Goal: Transaction & Acquisition: Book appointment/travel/reservation

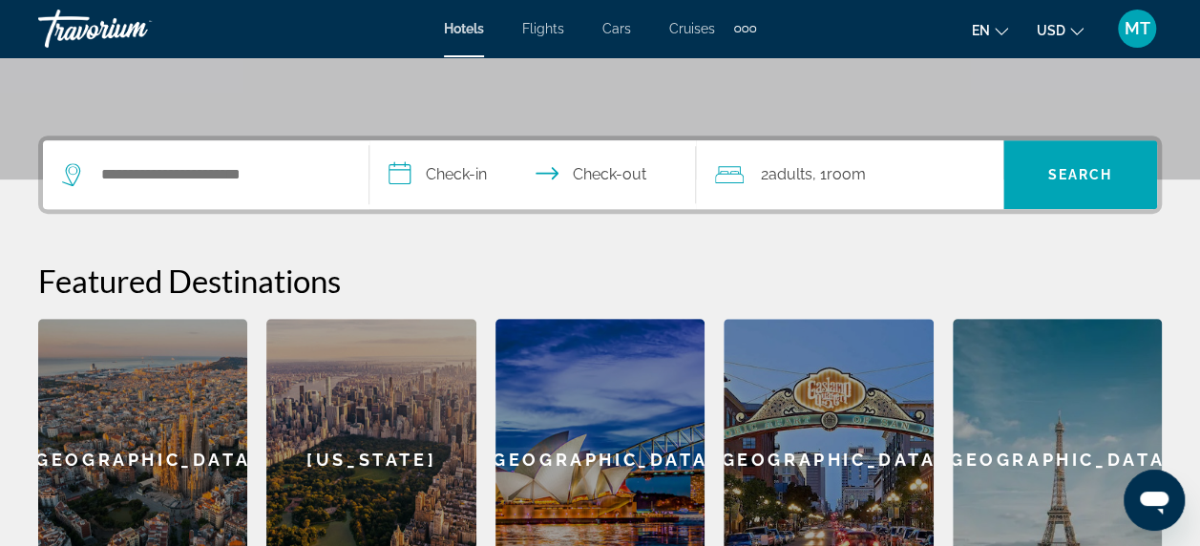
scroll to position [477, 0]
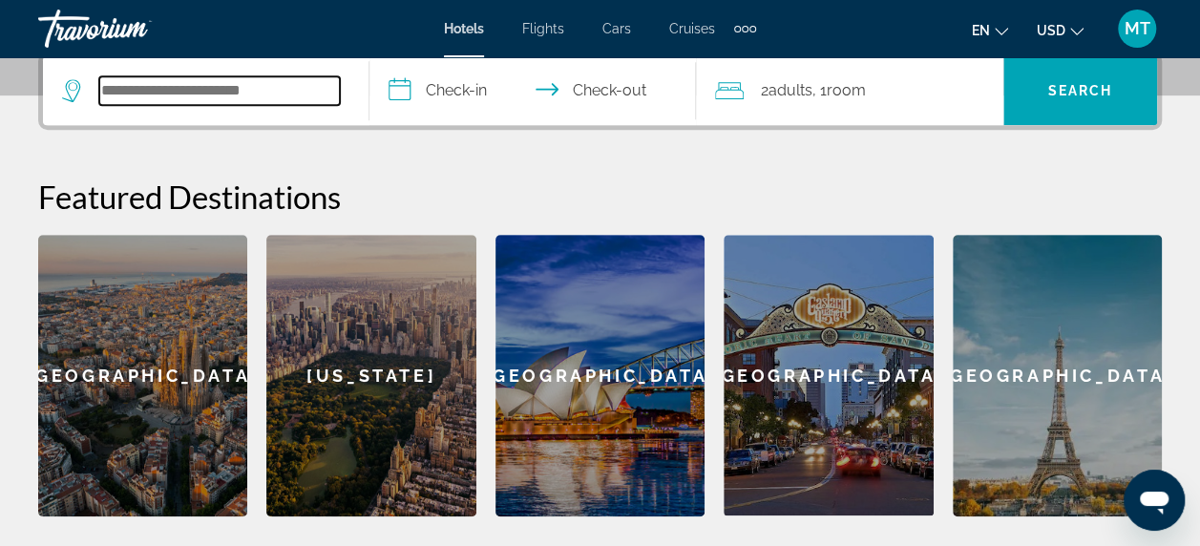
click at [158, 94] on input "Search widget" at bounding box center [219, 90] width 241 height 29
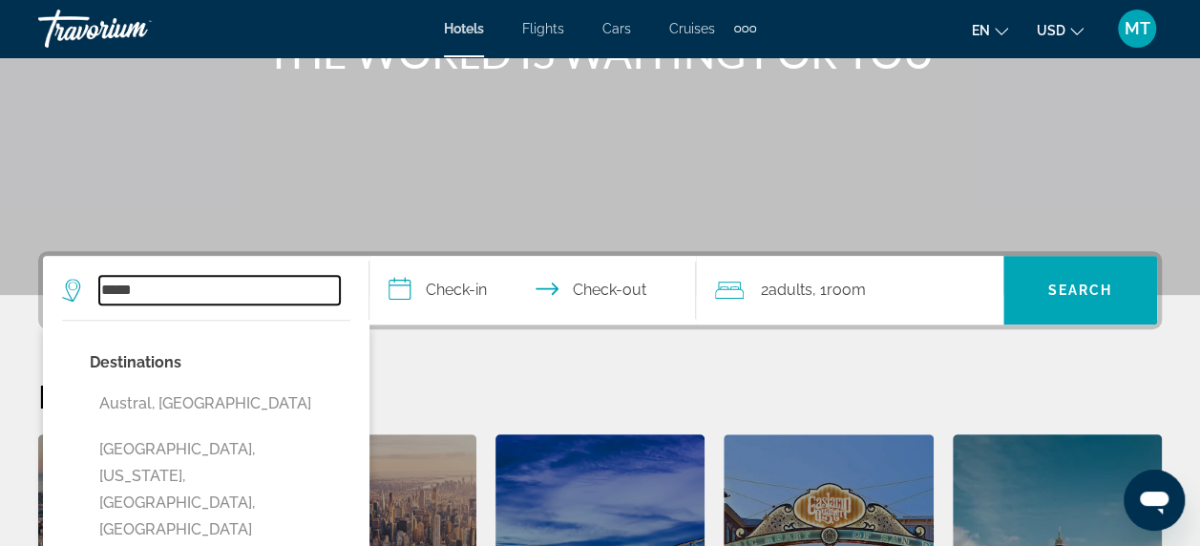
scroll to position [275, 0]
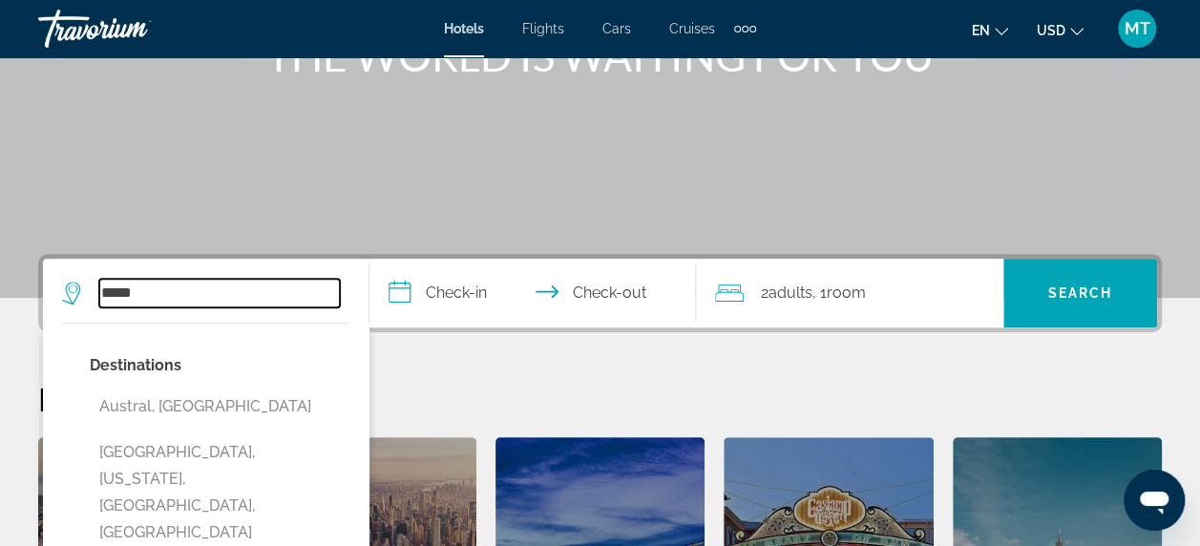
type input "*****"
click at [699, 32] on span "Cruises" at bounding box center [692, 28] width 46 height 15
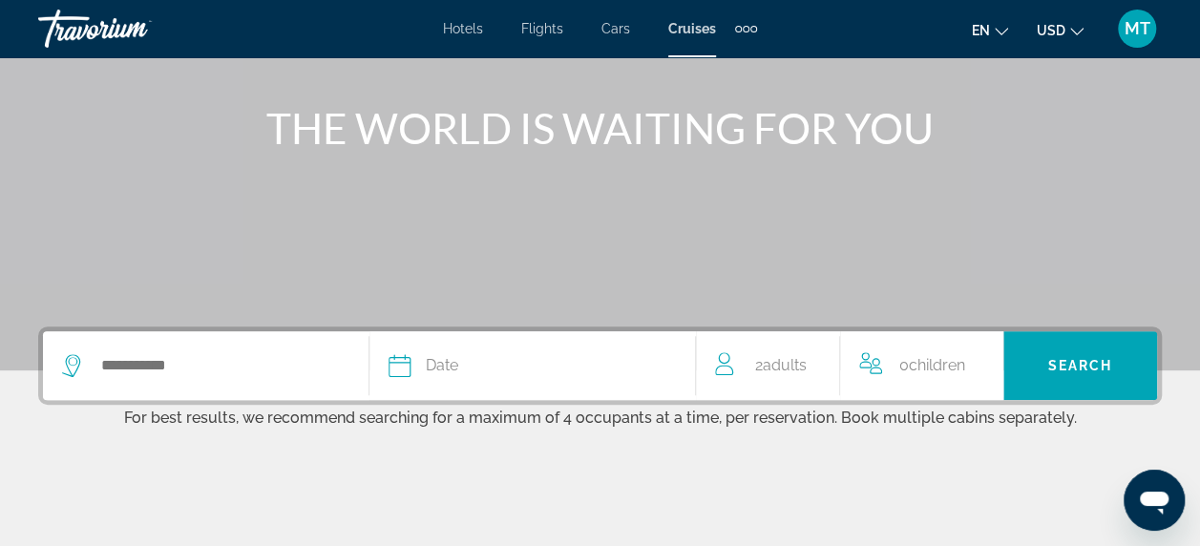
scroll to position [286, 0]
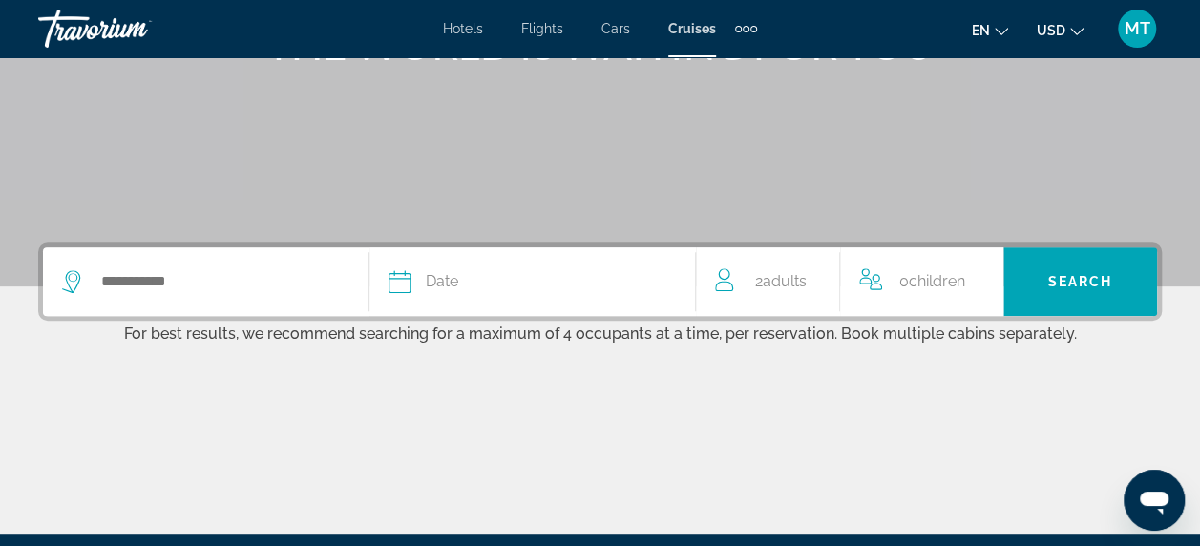
click at [447, 285] on span "Date" at bounding box center [442, 281] width 32 height 27
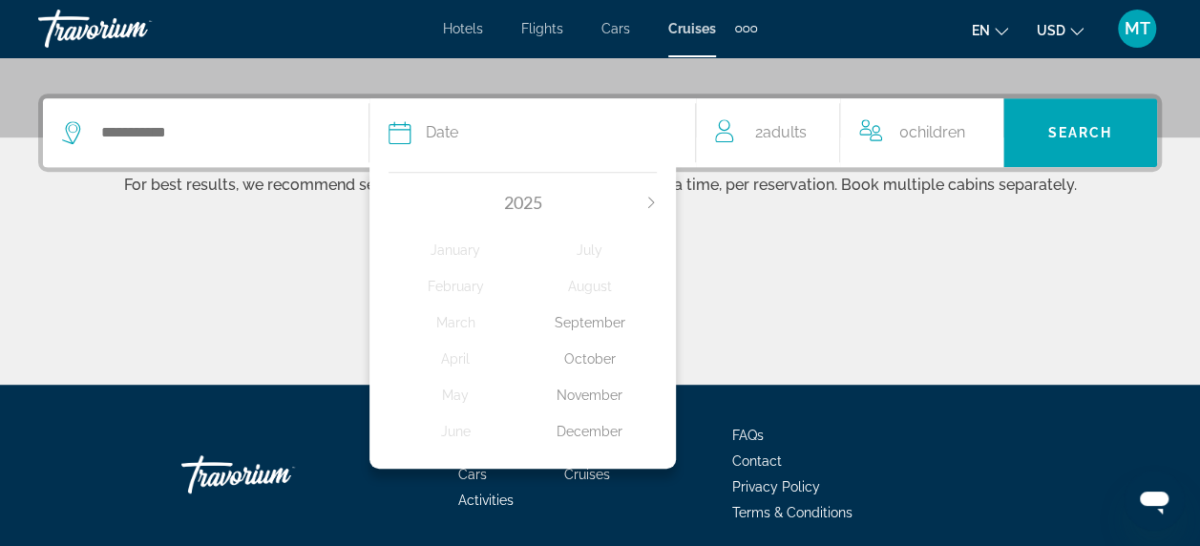
scroll to position [466, 0]
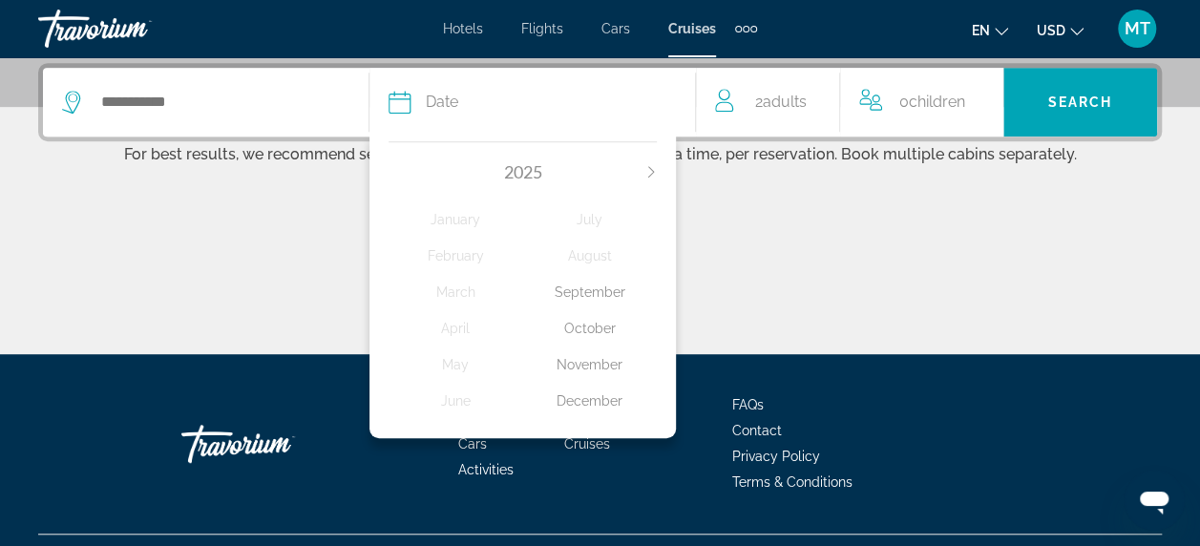
click at [650, 173] on icon "Next month" at bounding box center [651, 171] width 11 height 11
click at [456, 290] on div "March" at bounding box center [456, 292] width 135 height 34
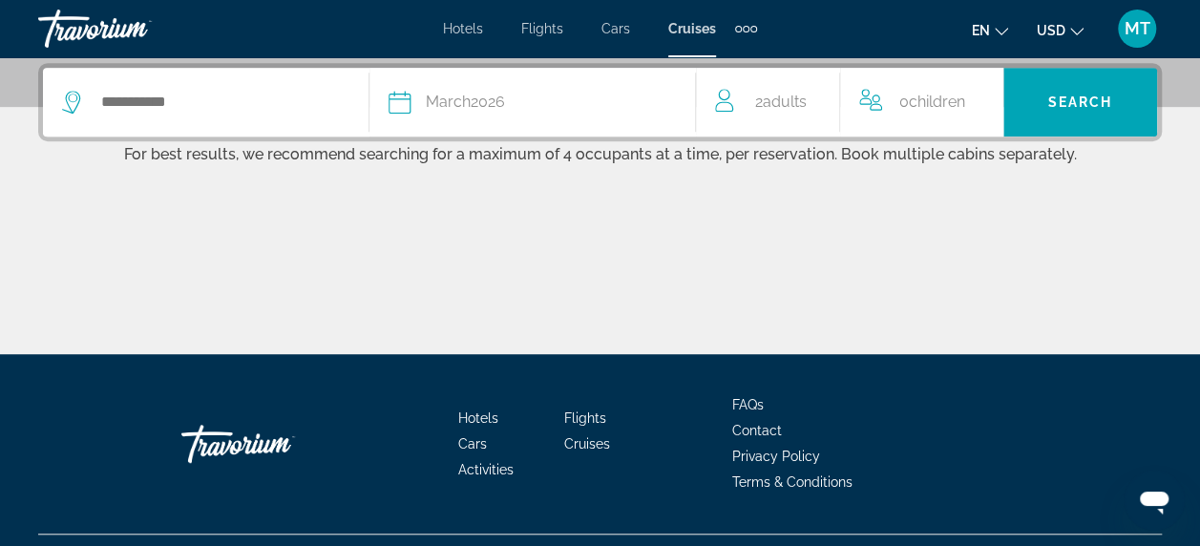
click at [928, 105] on span "Children" at bounding box center [937, 102] width 56 height 18
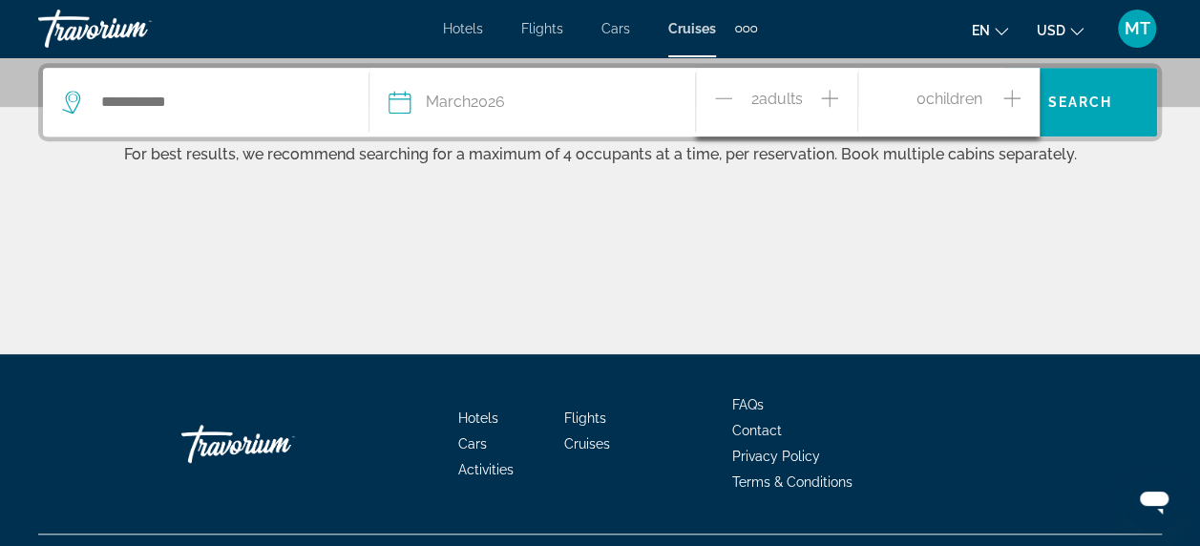
click at [1024, 98] on div "0 Child Children" at bounding box center [949, 102] width 181 height 69
click at [1012, 98] on icon "Increment children" at bounding box center [1012, 98] width 17 height 17
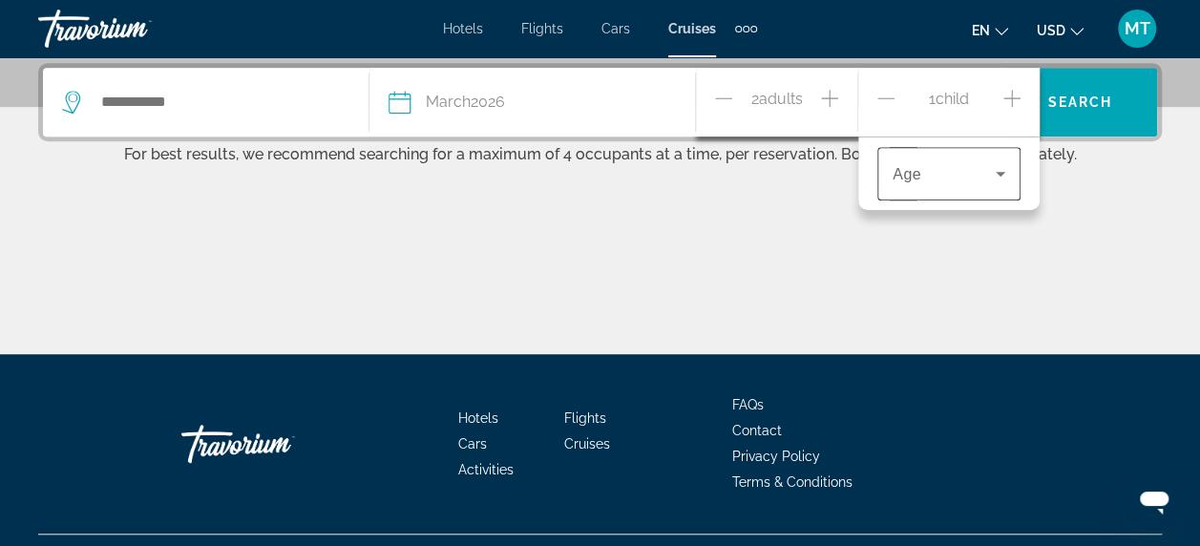
click at [1007, 172] on icon "Travelers: 2 adults, 1 child" at bounding box center [1000, 173] width 23 height 23
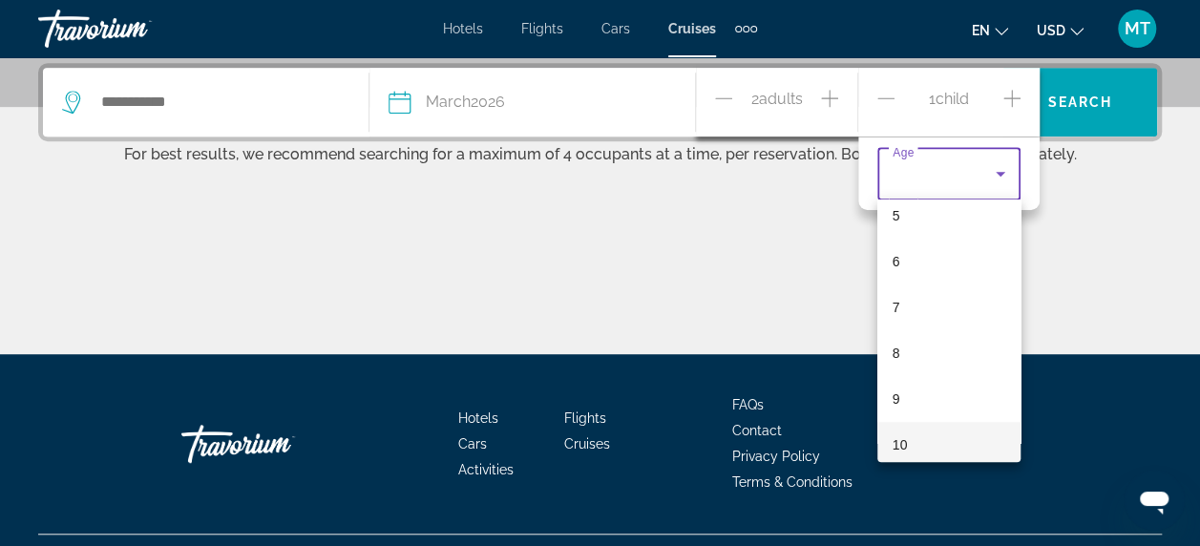
scroll to position [286, 0]
click at [900, 444] on span "11" at bounding box center [900, 447] width 15 height 23
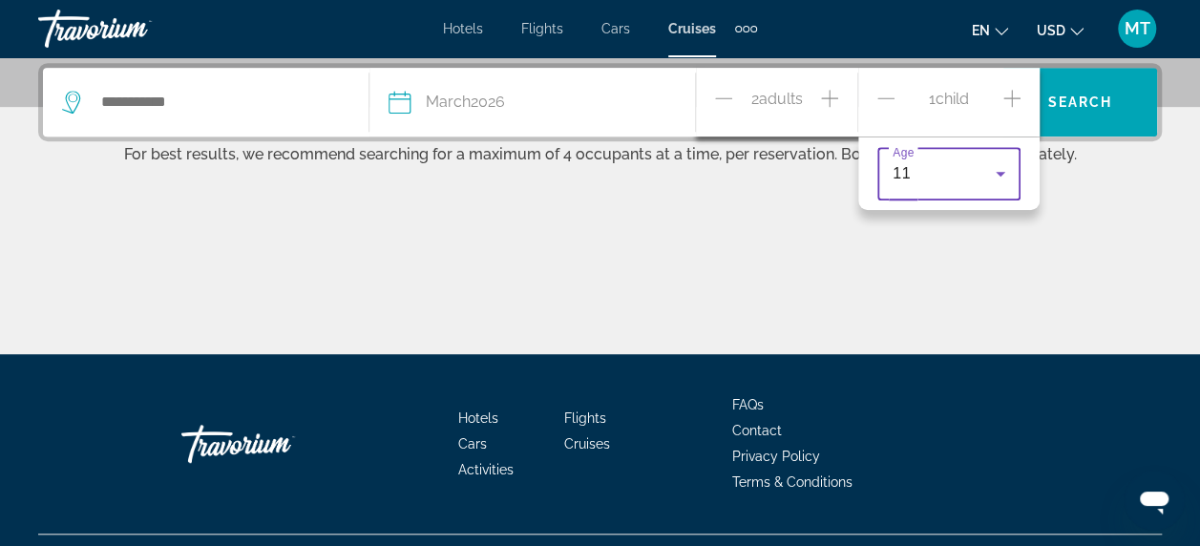
click at [1068, 239] on div "Main content" at bounding box center [600, 282] width 1124 height 143
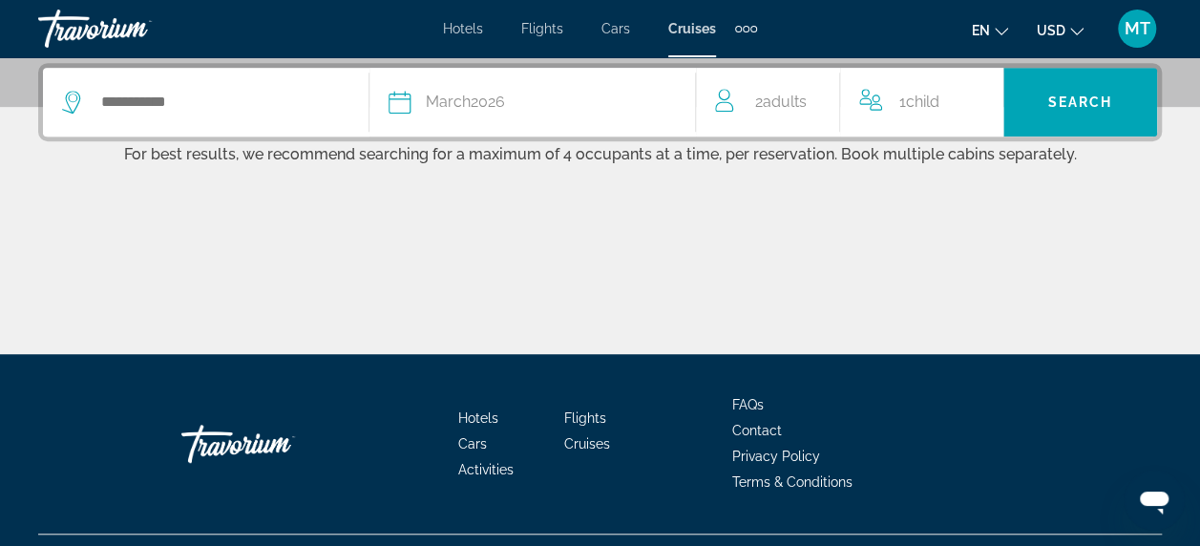
click at [938, 103] on span "Child" at bounding box center [922, 102] width 33 height 18
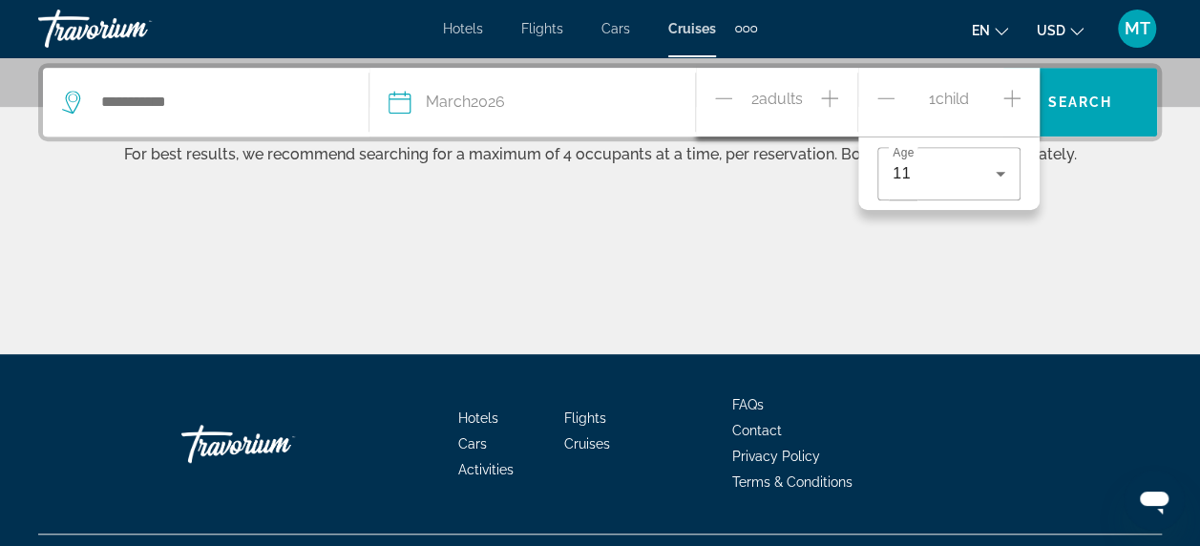
click at [1014, 97] on icon "Increment children" at bounding box center [1012, 98] width 17 height 23
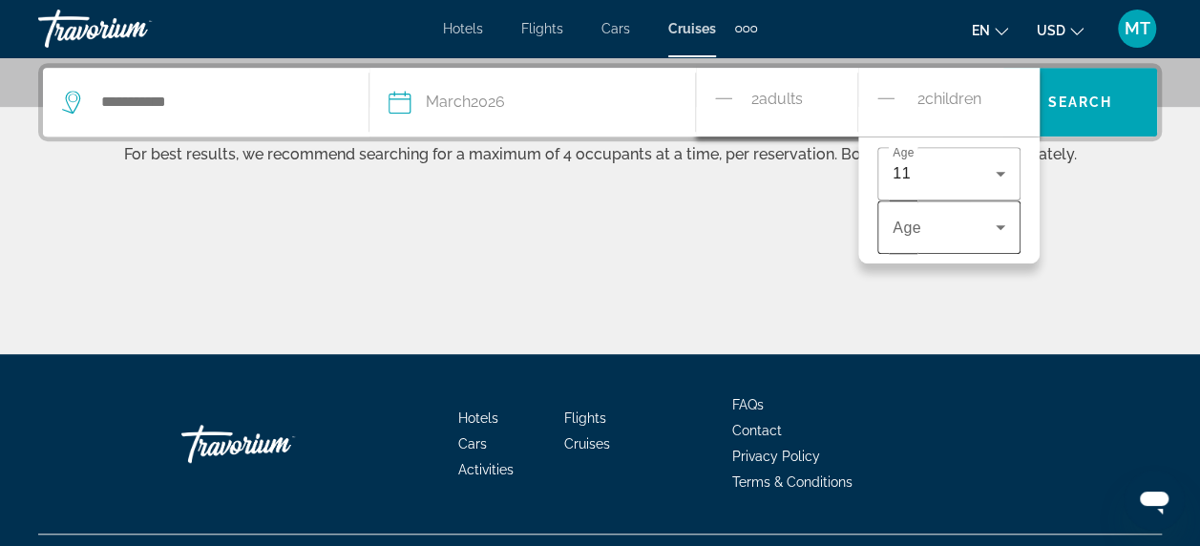
click at [1002, 225] on icon "Travelers: 2 adults, 2 children" at bounding box center [1001, 227] width 10 height 5
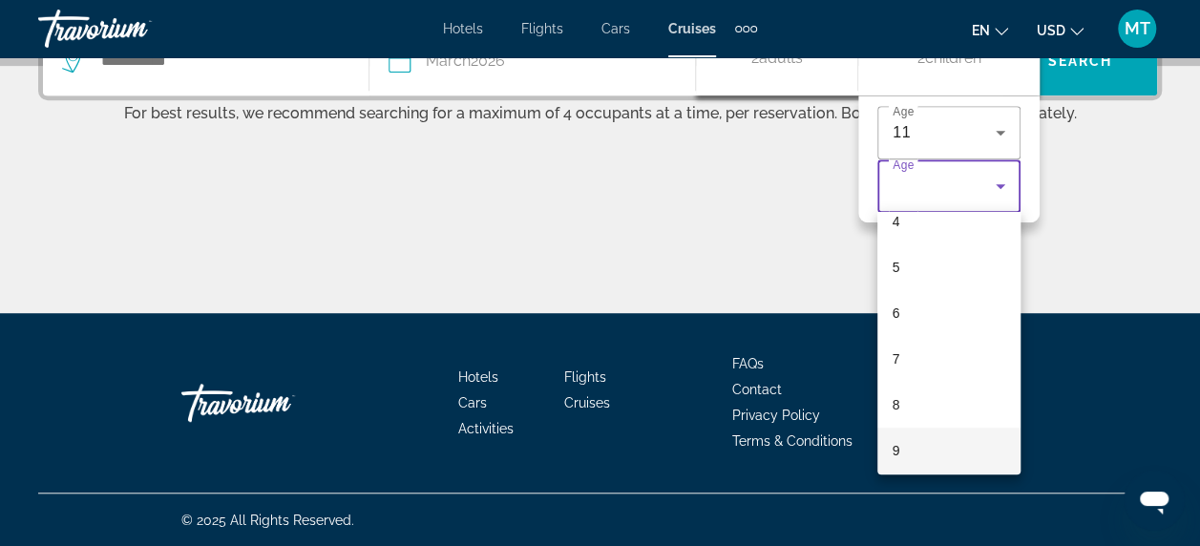
scroll to position [302, 0]
click at [907, 184] on div at bounding box center [600, 273] width 1200 height 546
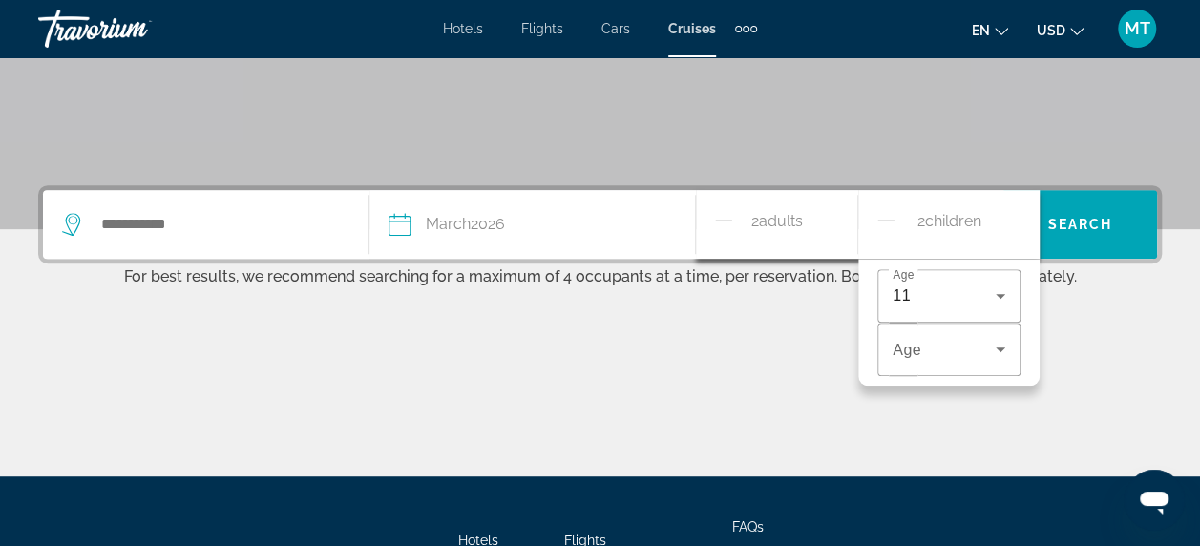
scroll to position [412, 0]
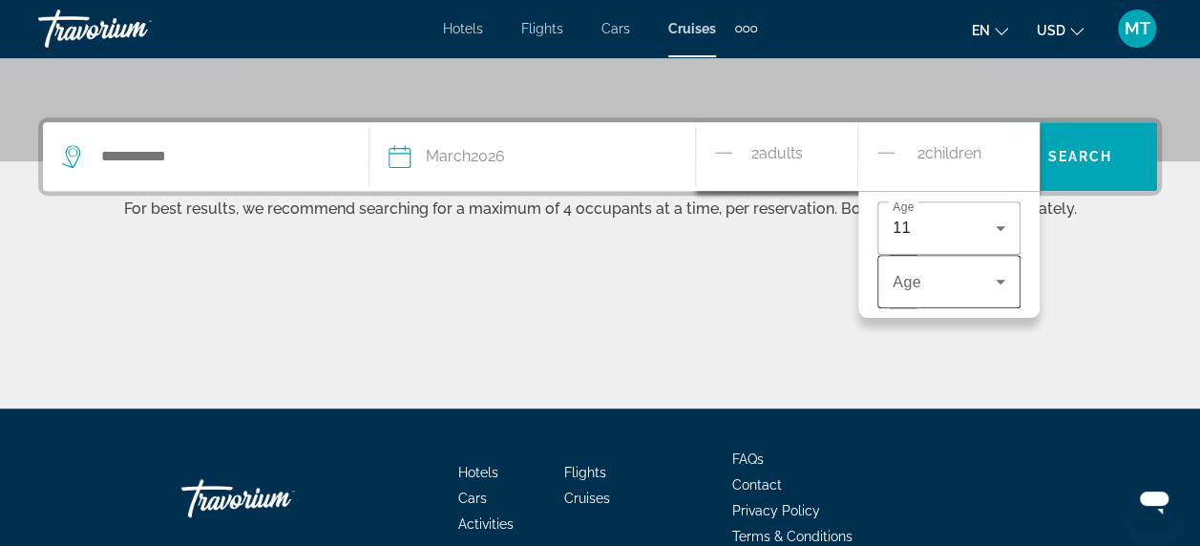
click at [1000, 276] on icon "Travelers: 2 adults, 2 children" at bounding box center [1000, 281] width 23 height 23
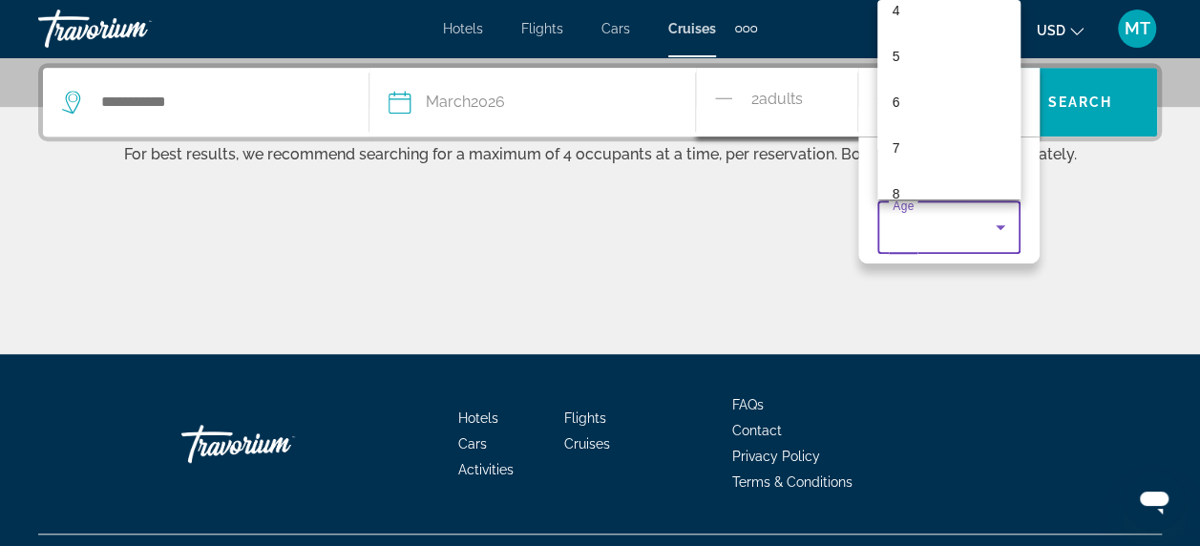
scroll to position [366, 0]
click at [680, 212] on div at bounding box center [600, 273] width 1200 height 546
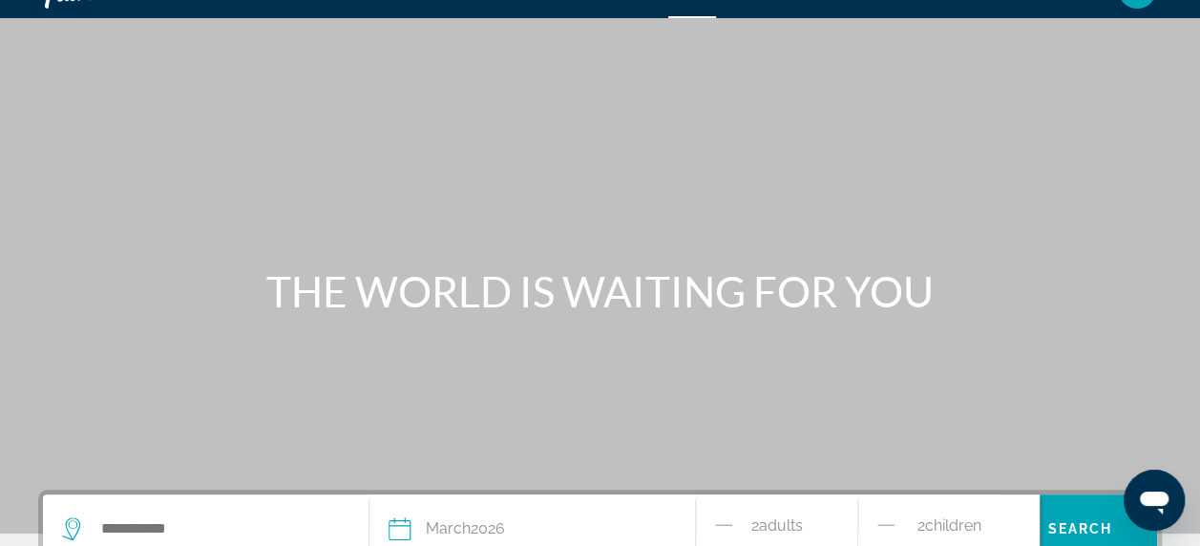
scroll to position [191, 0]
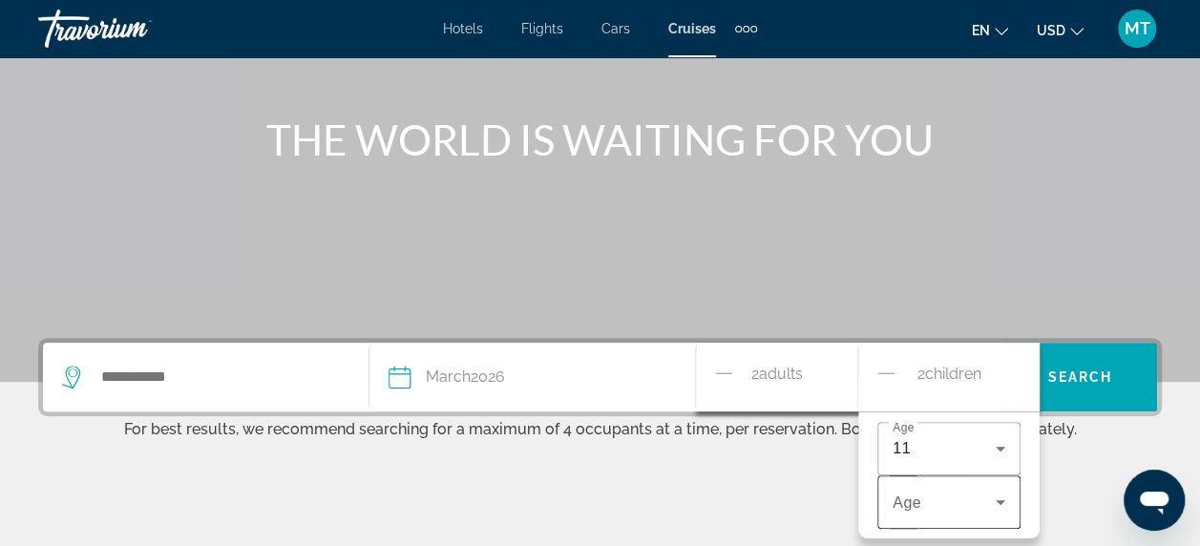
click at [993, 500] on icon "Travelers: 2 adults, 2 children" at bounding box center [1000, 502] width 23 height 23
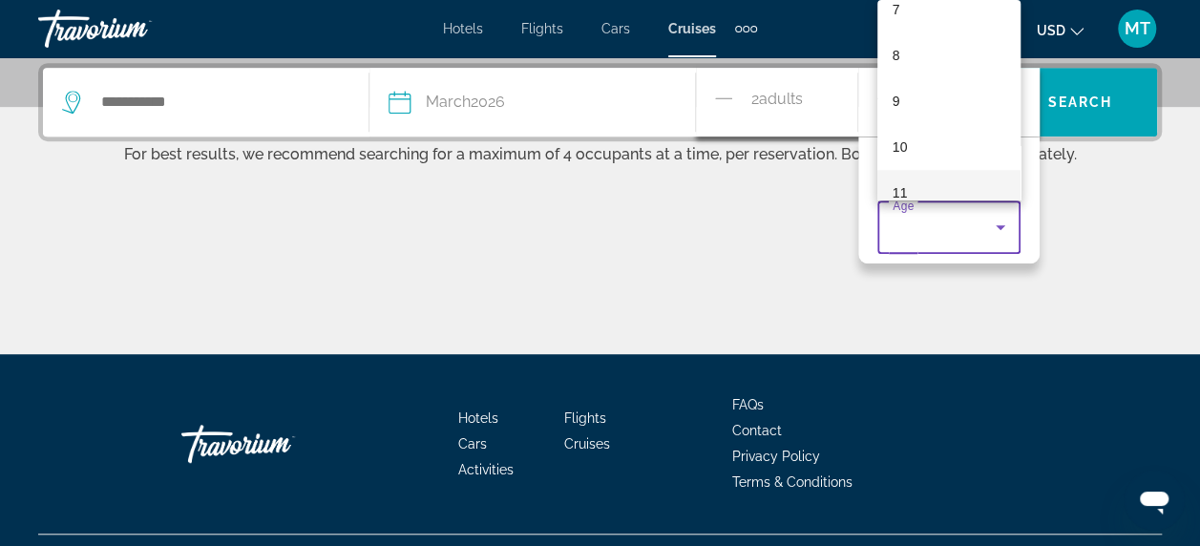
scroll to position [366, 0]
click at [918, 167] on mat-option "11" at bounding box center [949, 169] width 143 height 46
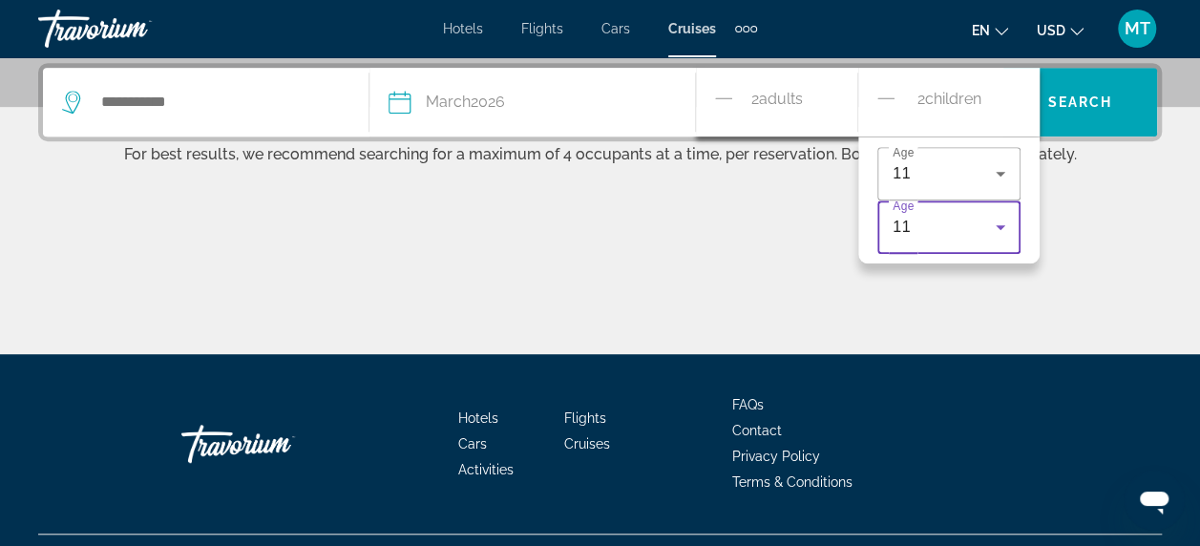
scroll to position [275, 0]
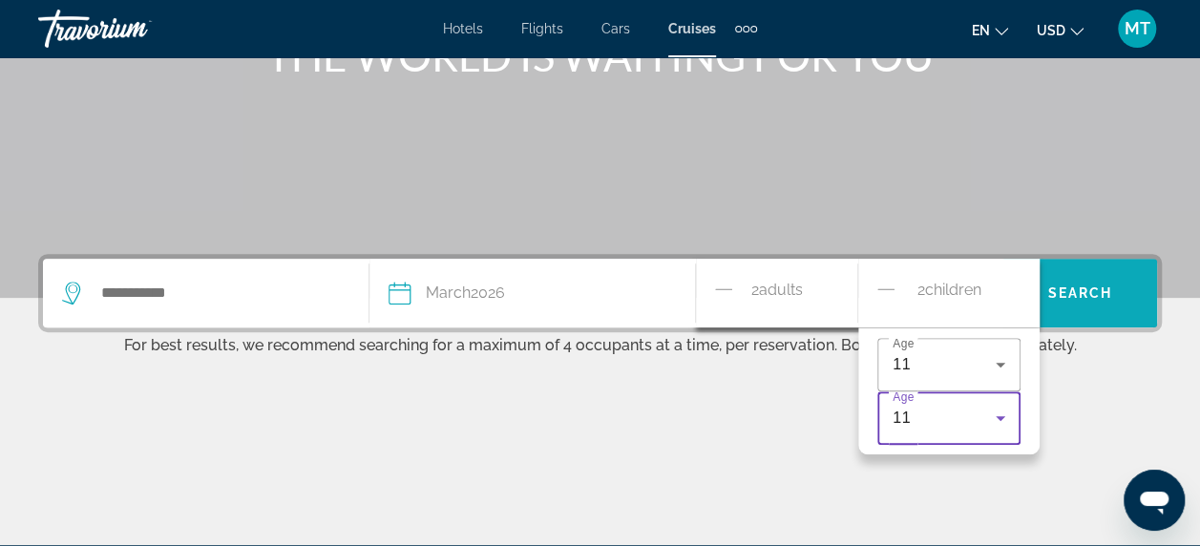
click at [1089, 300] on span "Search widget" at bounding box center [1081, 293] width 154 height 46
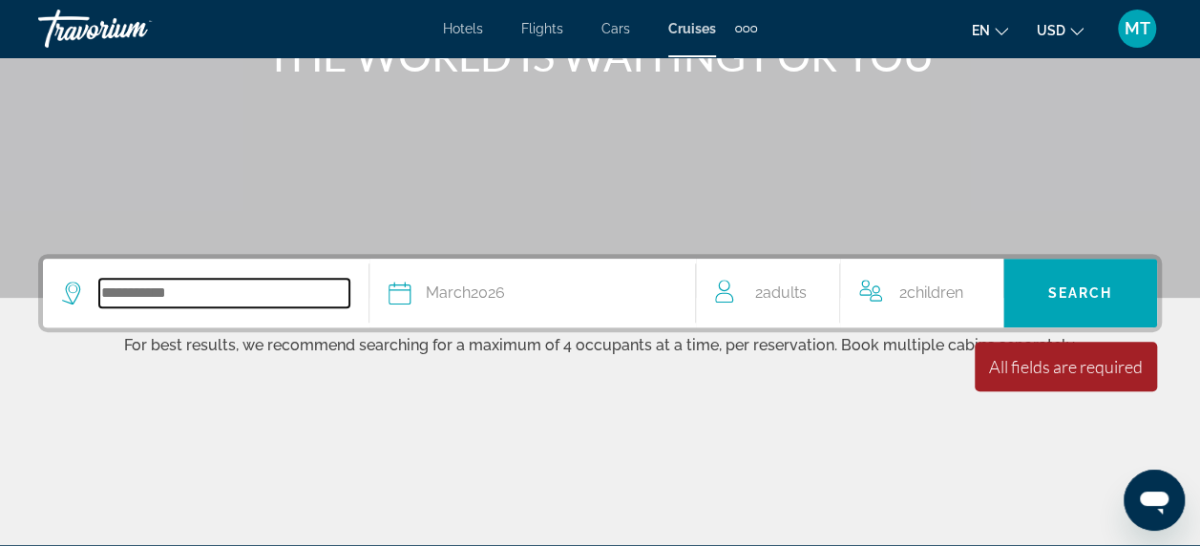
click at [157, 293] on input "Search widget" at bounding box center [224, 293] width 250 height 29
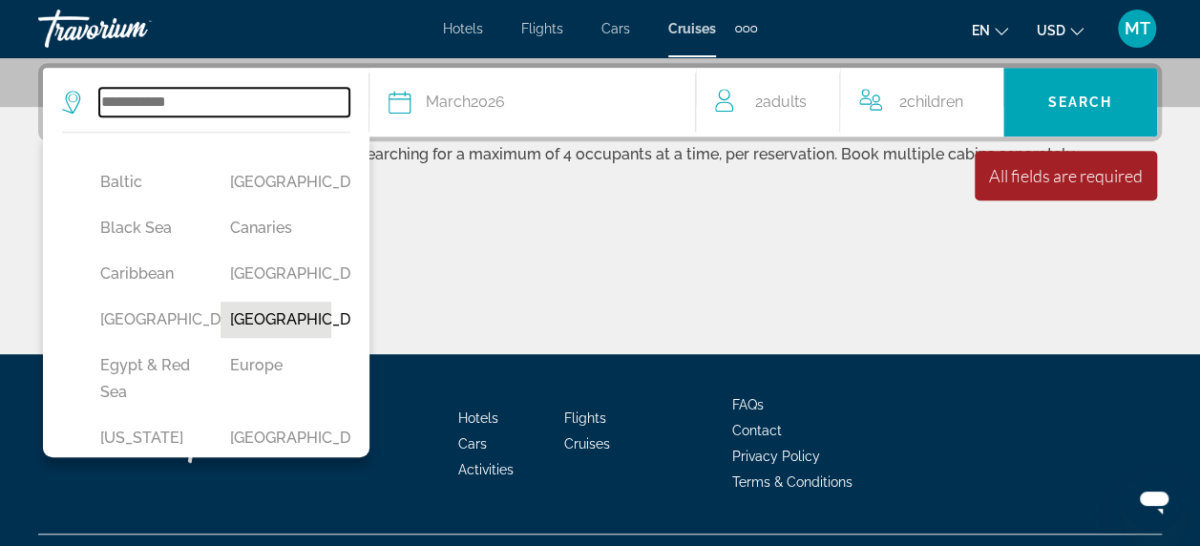
scroll to position [191, 0]
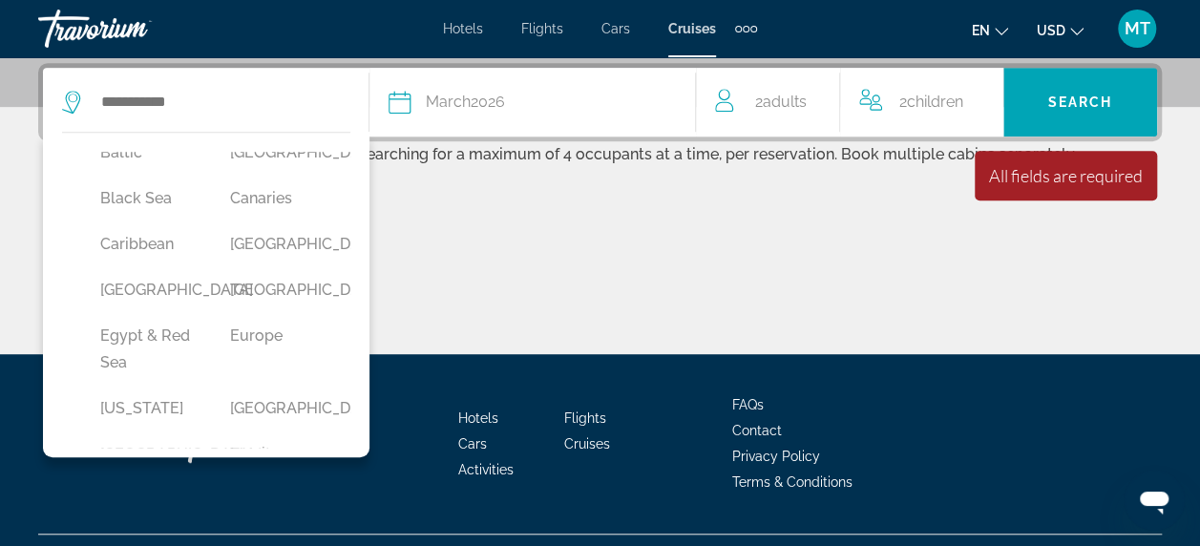
click at [127, 263] on button "Caribbean" at bounding box center [146, 244] width 111 height 36
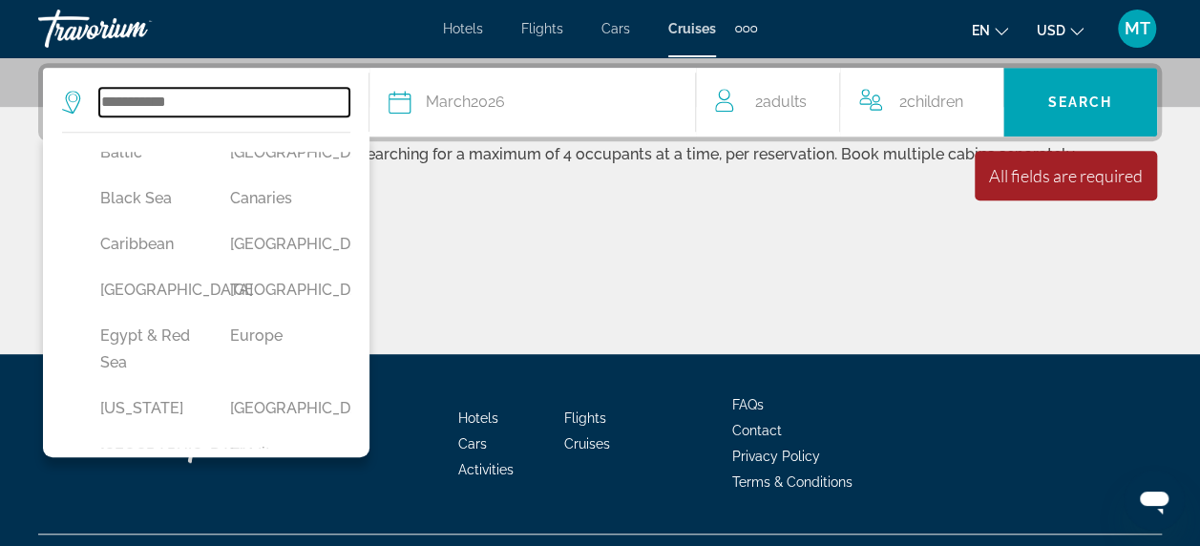
type input "*********"
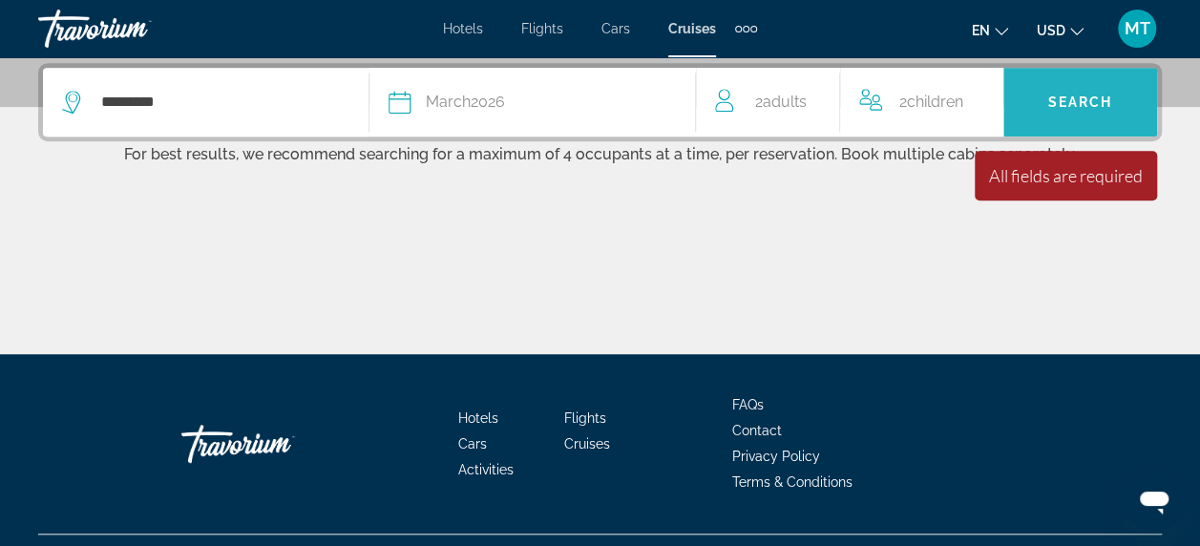
click at [1063, 103] on span "Search" at bounding box center [1081, 102] width 65 height 15
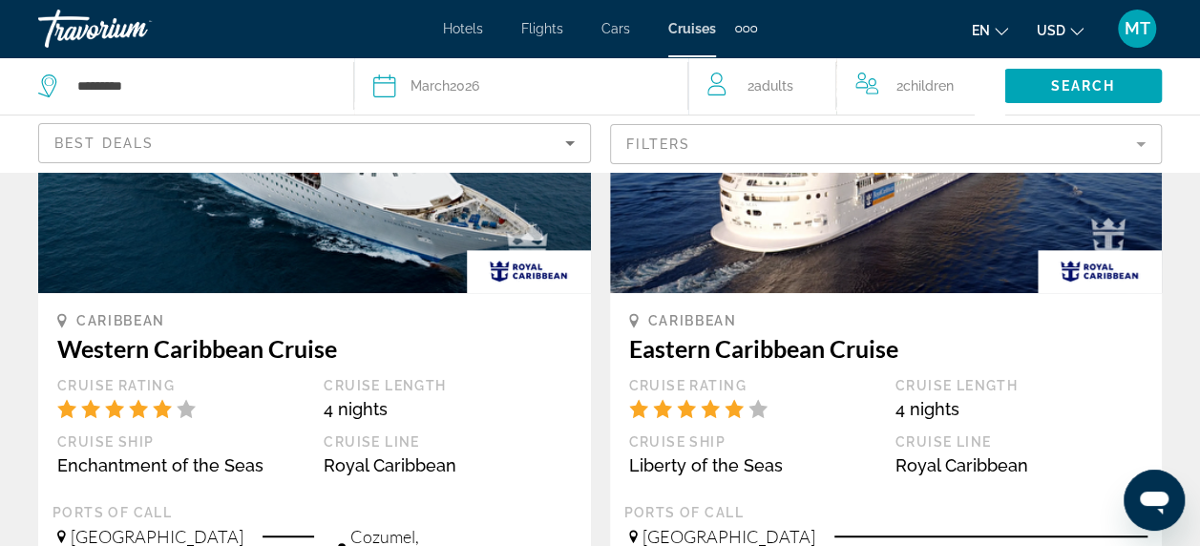
scroll to position [191, 0]
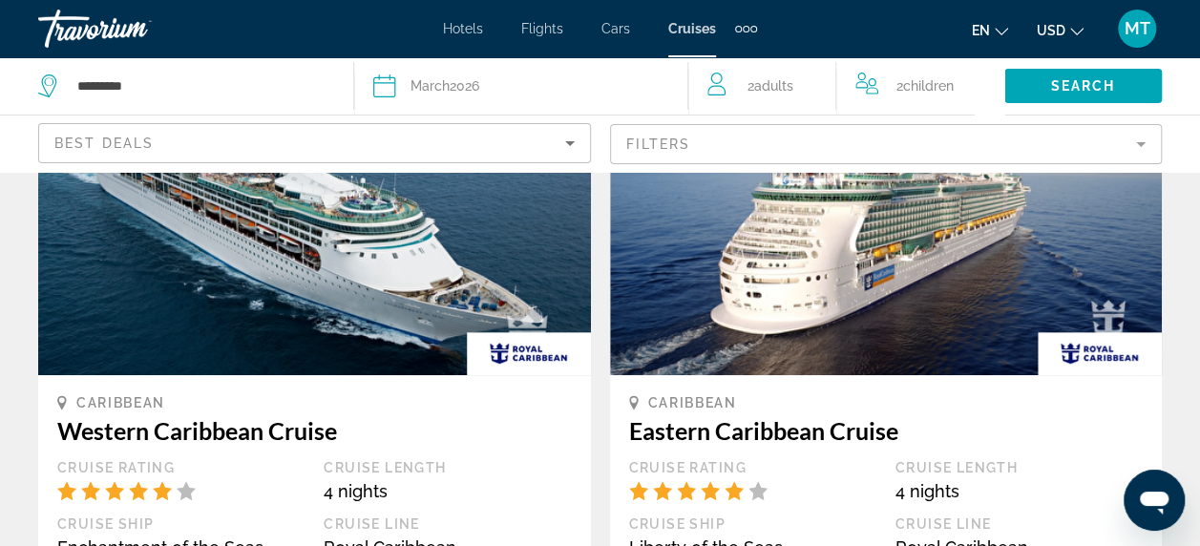
click at [1146, 143] on mat-form-field "Filters" at bounding box center [886, 144] width 553 height 40
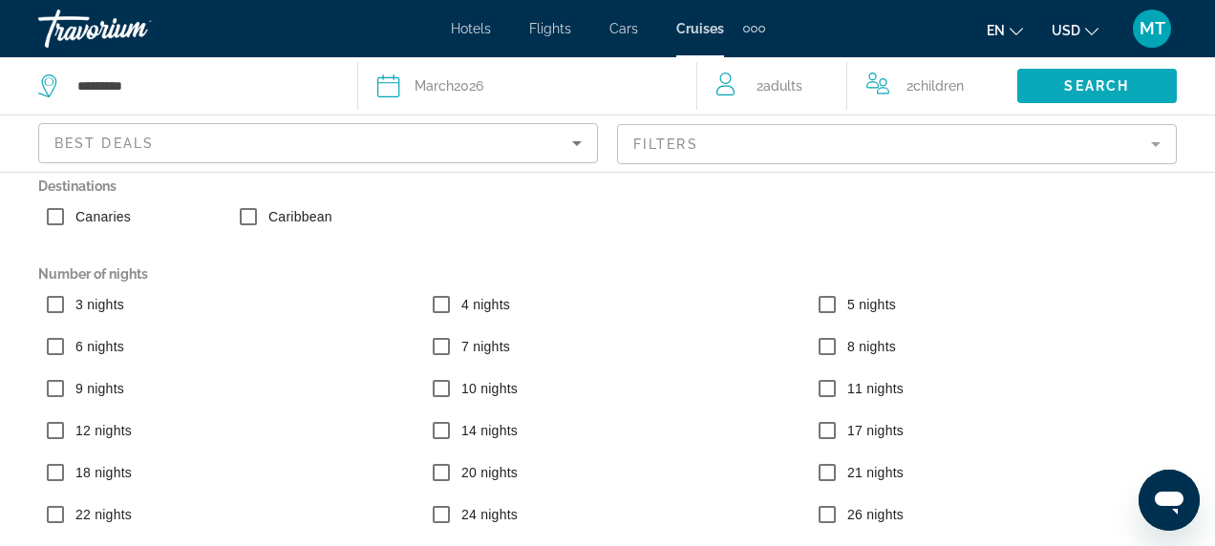
click at [1058, 83] on span "Search widget" at bounding box center [1096, 86] width 159 height 46
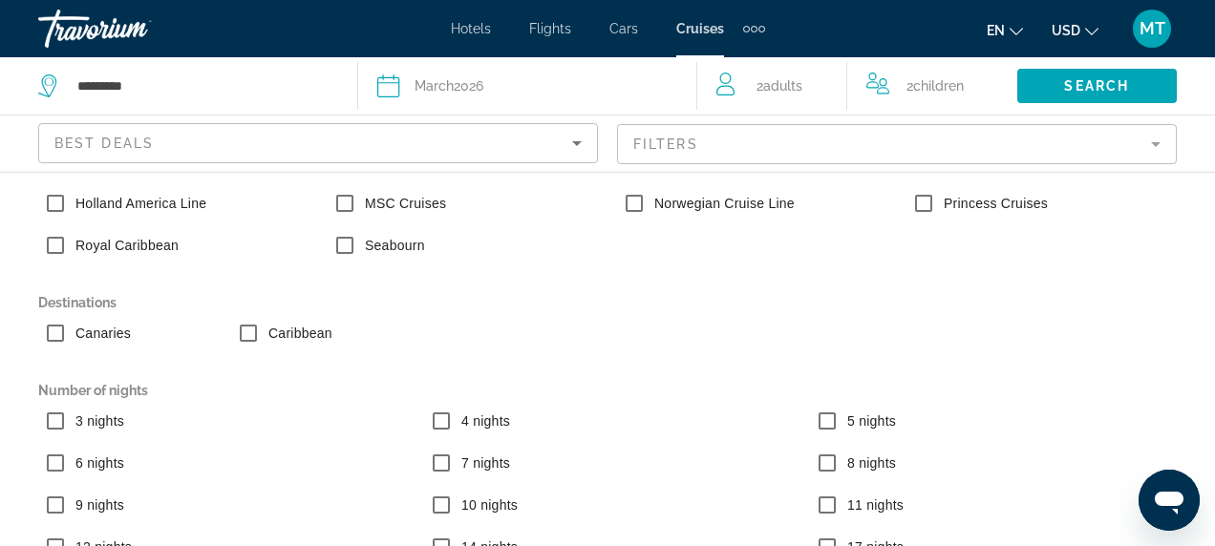
scroll to position [244, 0]
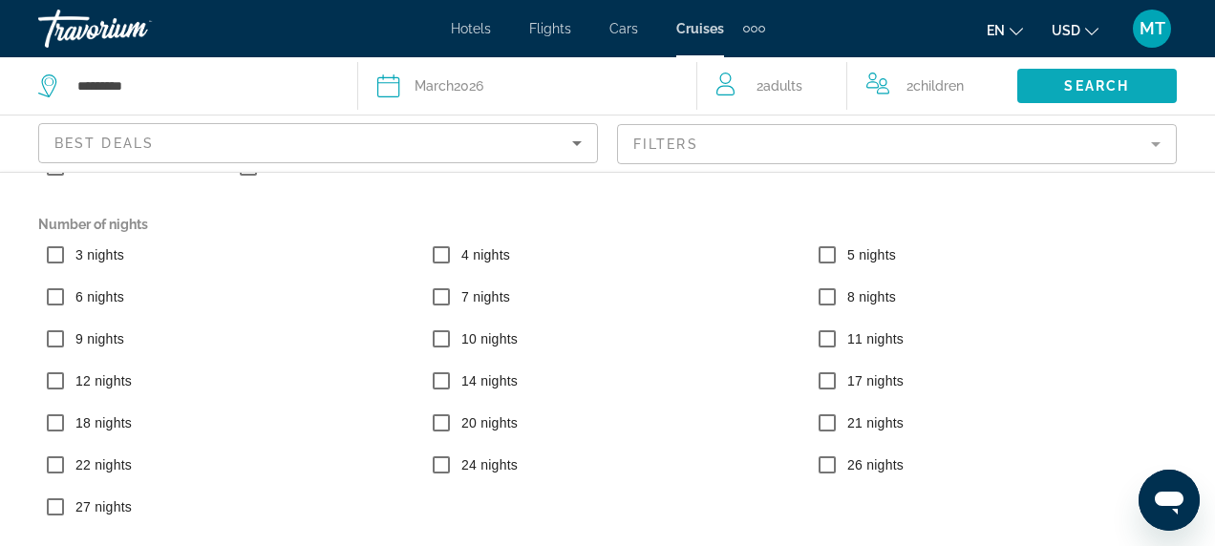
click at [1092, 79] on span "Search" at bounding box center [1096, 85] width 65 height 15
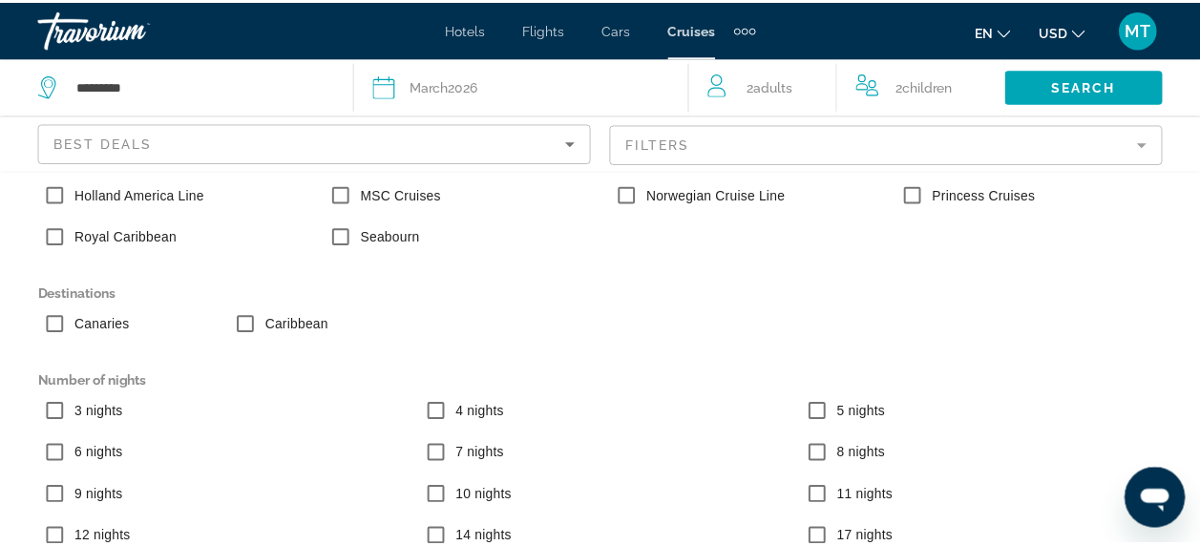
scroll to position [0, 0]
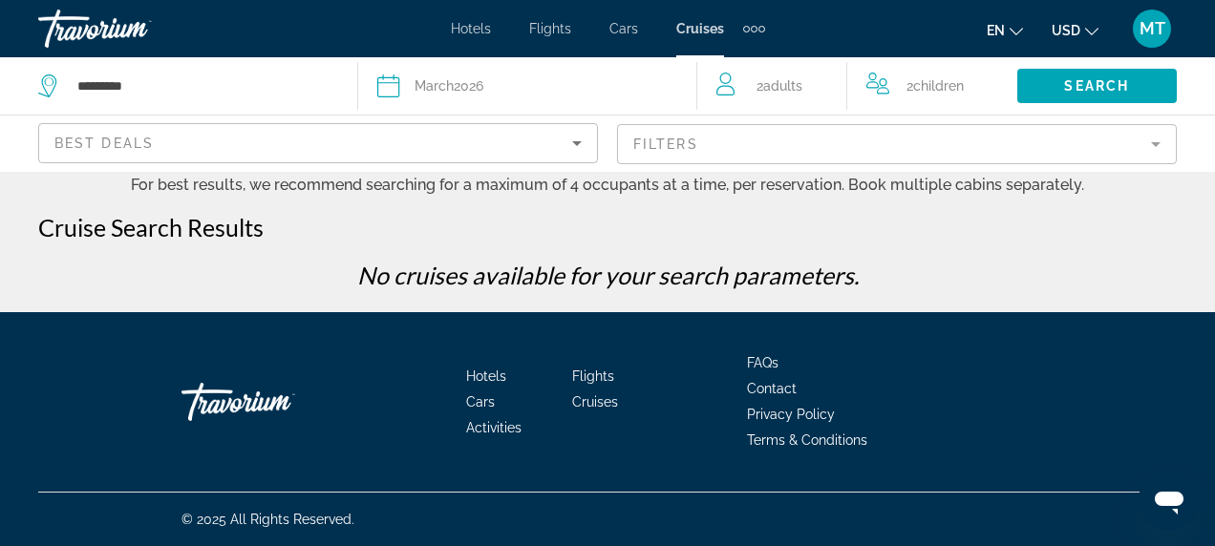
click at [774, 390] on span "Contact" at bounding box center [772, 388] width 50 height 15
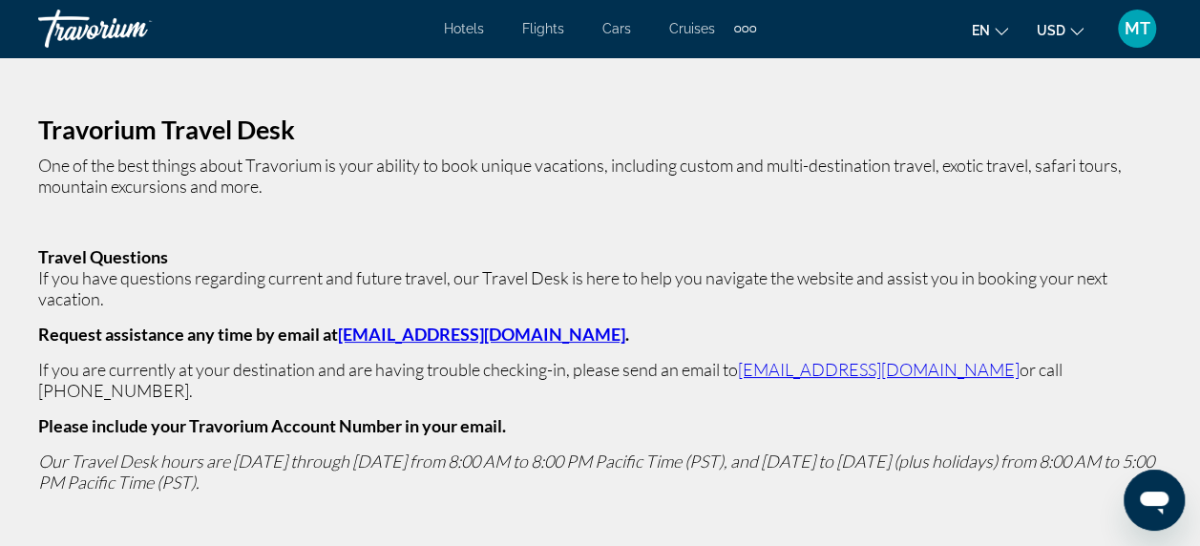
click at [371, 330] on link "[EMAIL_ADDRESS][DOMAIN_NAME]" at bounding box center [481, 334] width 287 height 21
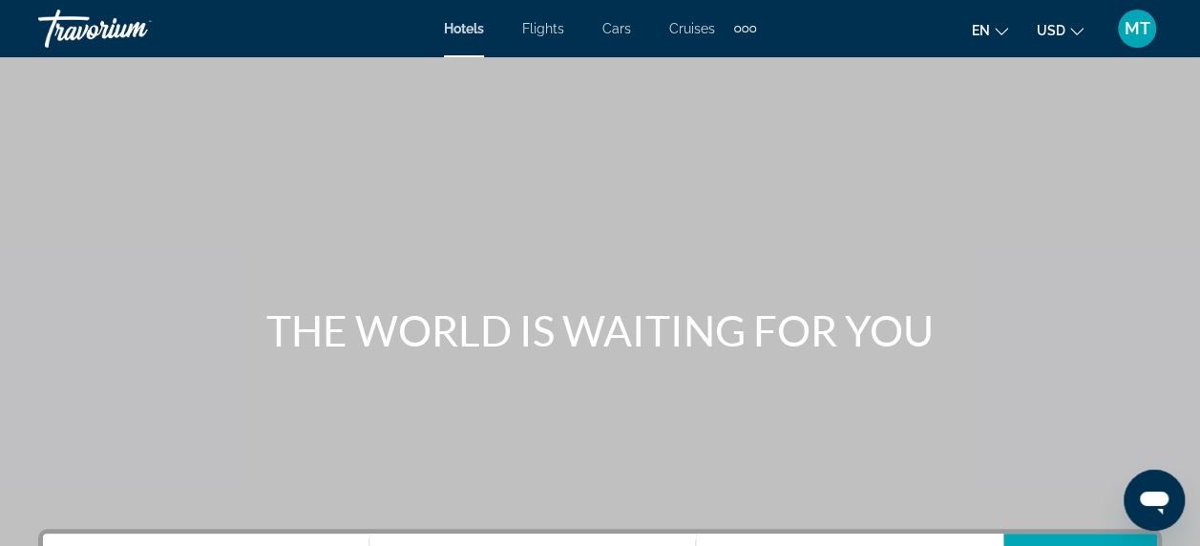
click at [744, 28] on div "Extra navigation items" at bounding box center [745, 29] width 7 height 7
click at [435, 134] on div "Main content" at bounding box center [600, 286] width 1200 height 573
click at [465, 29] on span "Hotels" at bounding box center [464, 28] width 40 height 15
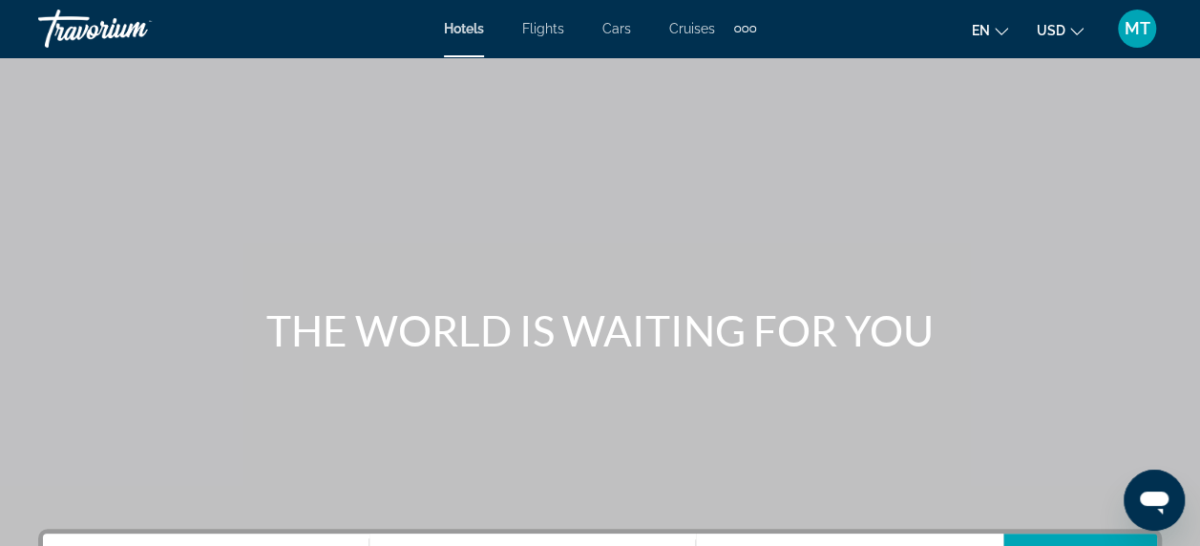
scroll to position [286, 0]
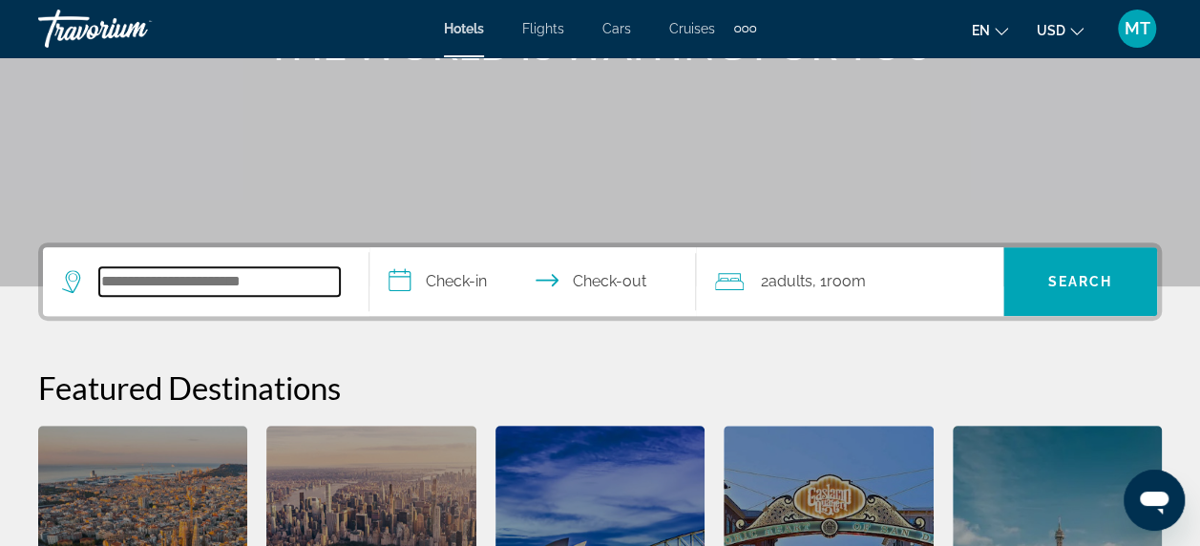
click at [143, 282] on input "Search widget" at bounding box center [219, 281] width 241 height 29
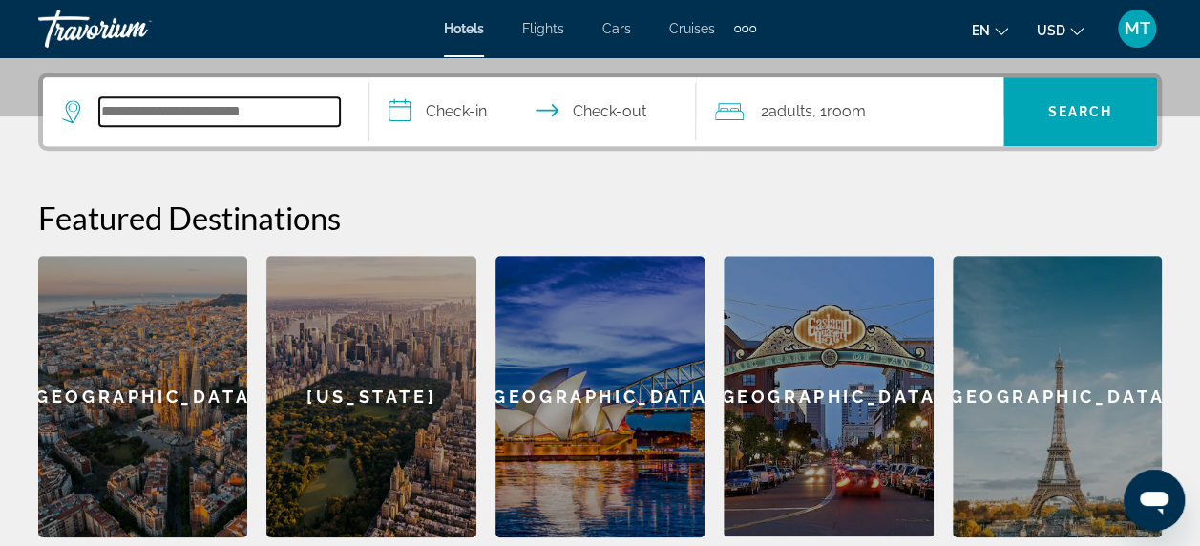
scroll to position [466, 0]
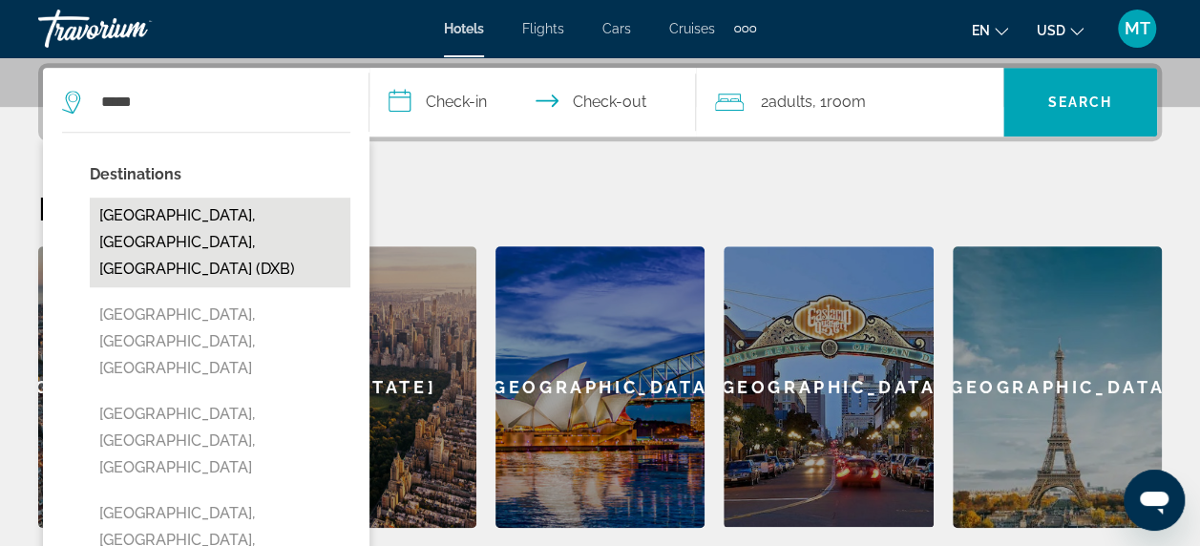
click at [165, 223] on button "[GEOGRAPHIC_DATA], [GEOGRAPHIC_DATA], [GEOGRAPHIC_DATA] (DXB)" at bounding box center [220, 243] width 261 height 90
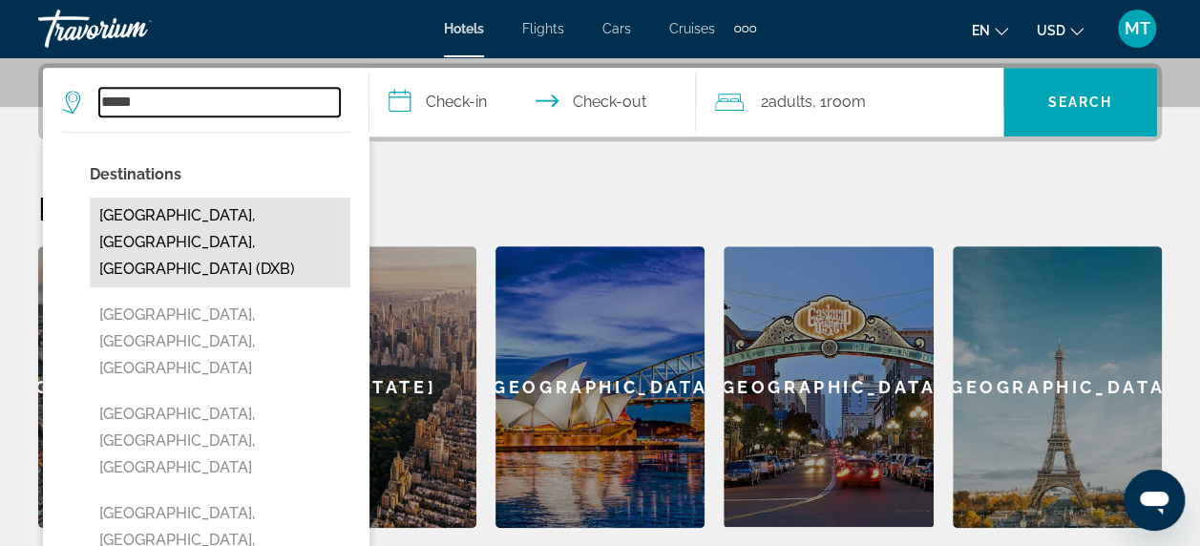
type input "**********"
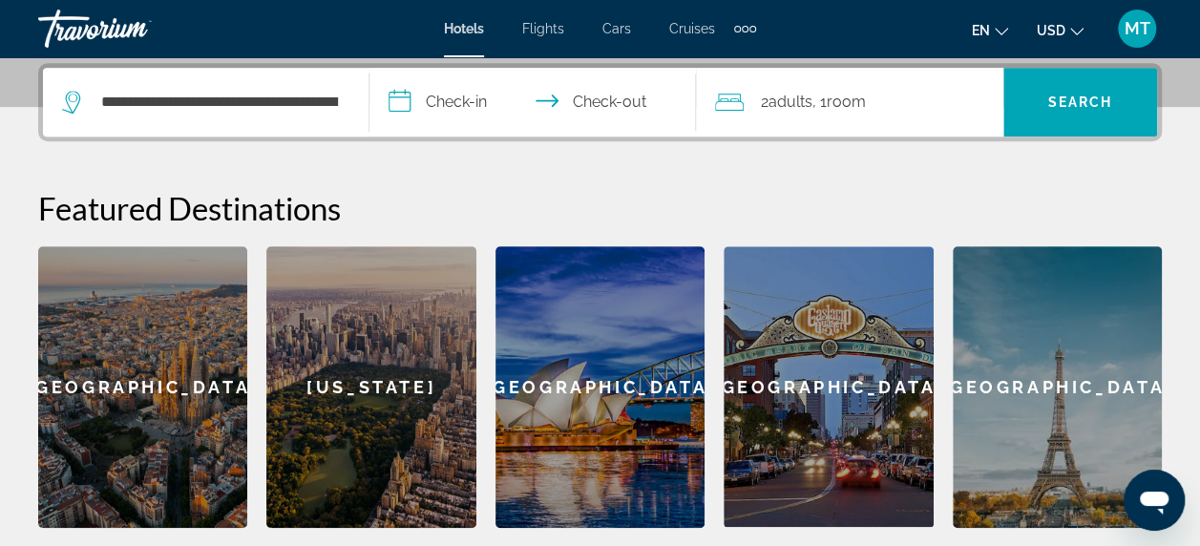
click at [459, 101] on input "**********" at bounding box center [537, 105] width 334 height 74
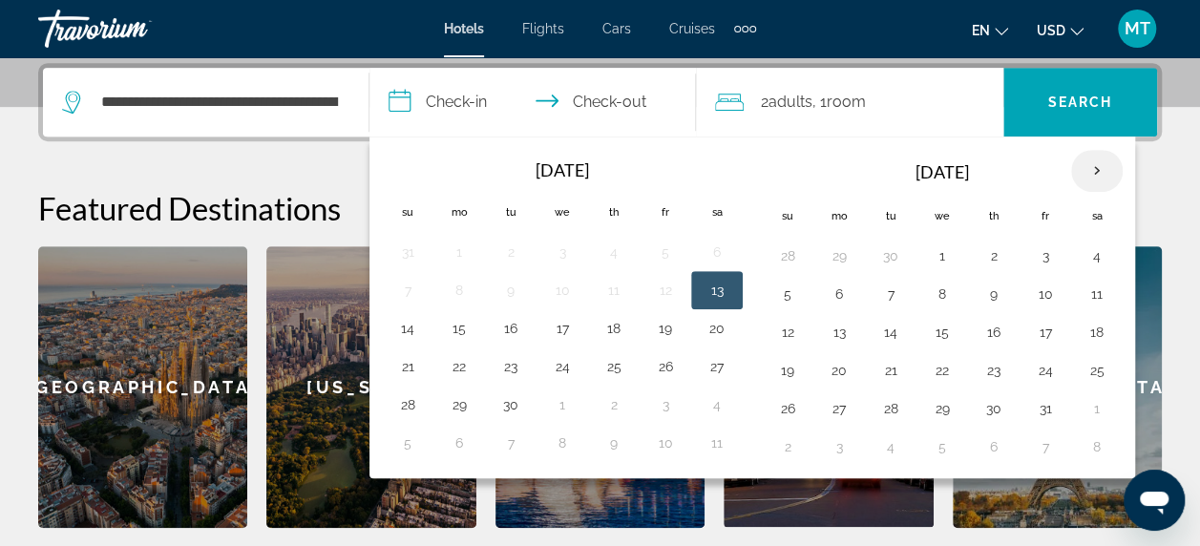
click at [1085, 168] on th "Next month" at bounding box center [1097, 171] width 52 height 42
click at [1085, 169] on th "Next month" at bounding box center [1097, 171] width 52 height 42
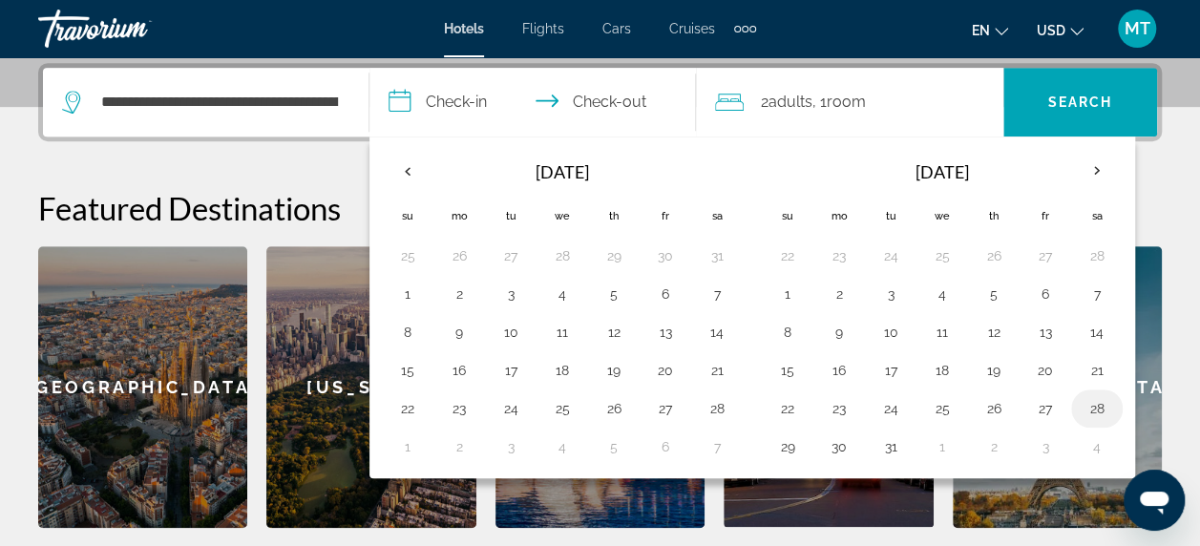
click at [1085, 401] on button "28" at bounding box center [1097, 408] width 31 height 27
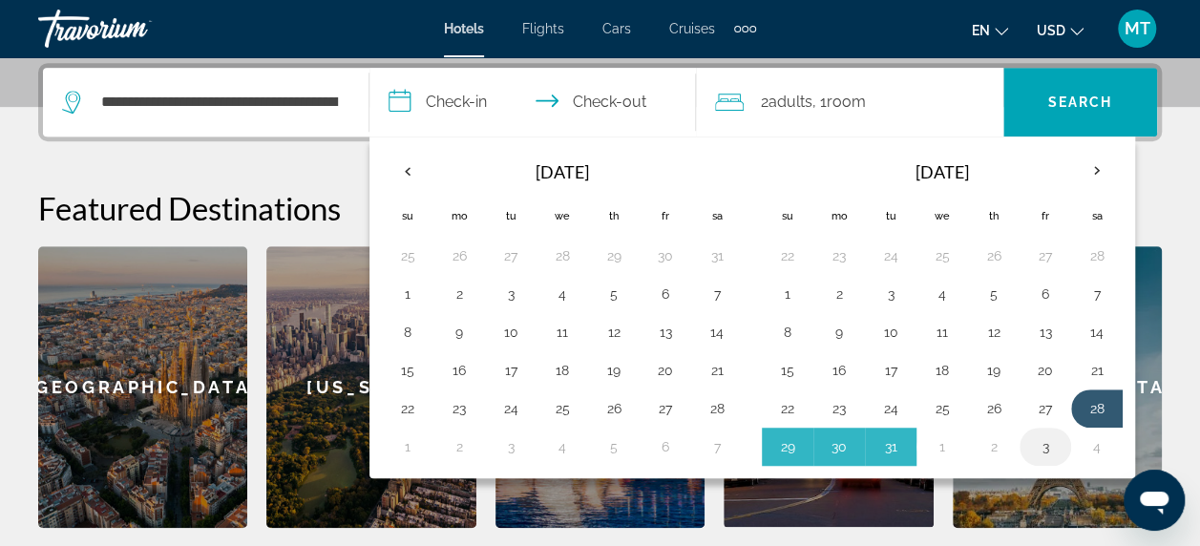
click at [1045, 441] on button "3" at bounding box center [1045, 447] width 31 height 27
type input "**********"
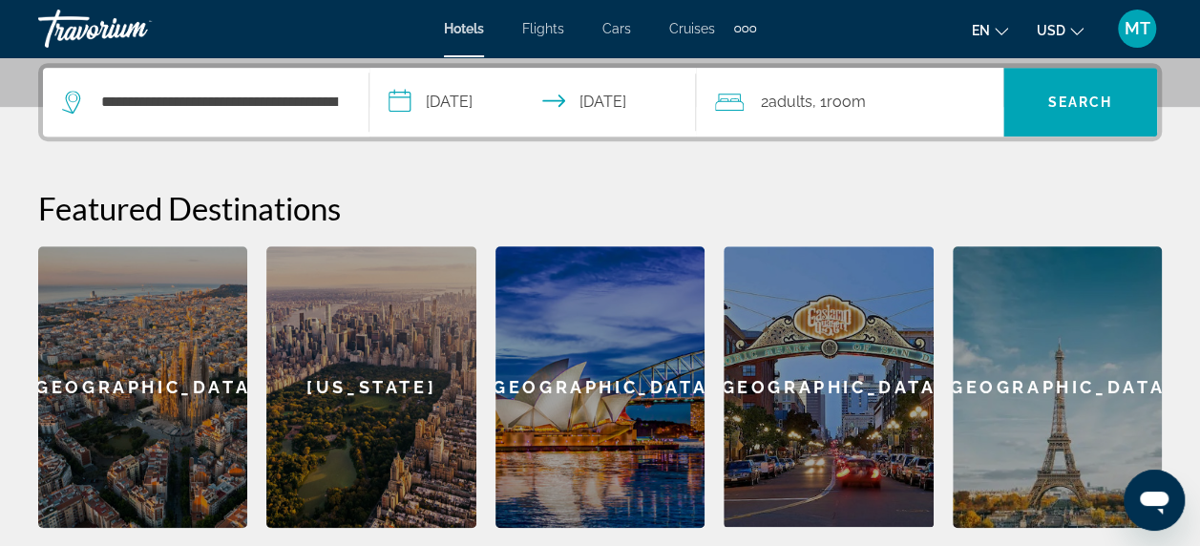
click at [837, 103] on span "Room" at bounding box center [846, 102] width 39 height 18
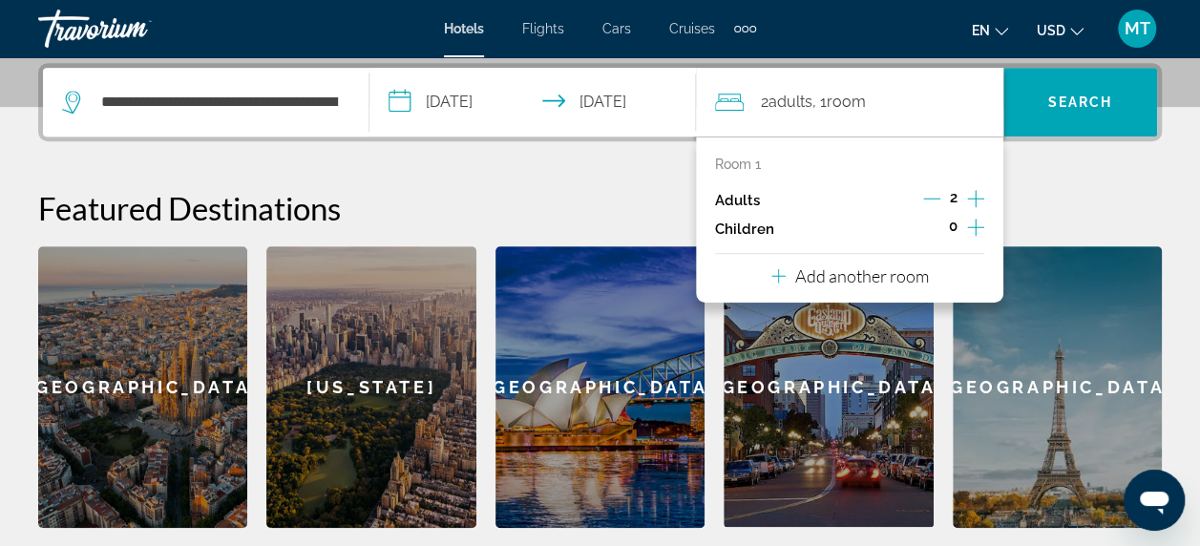
click at [974, 223] on icon "Increment children" at bounding box center [975, 227] width 17 height 23
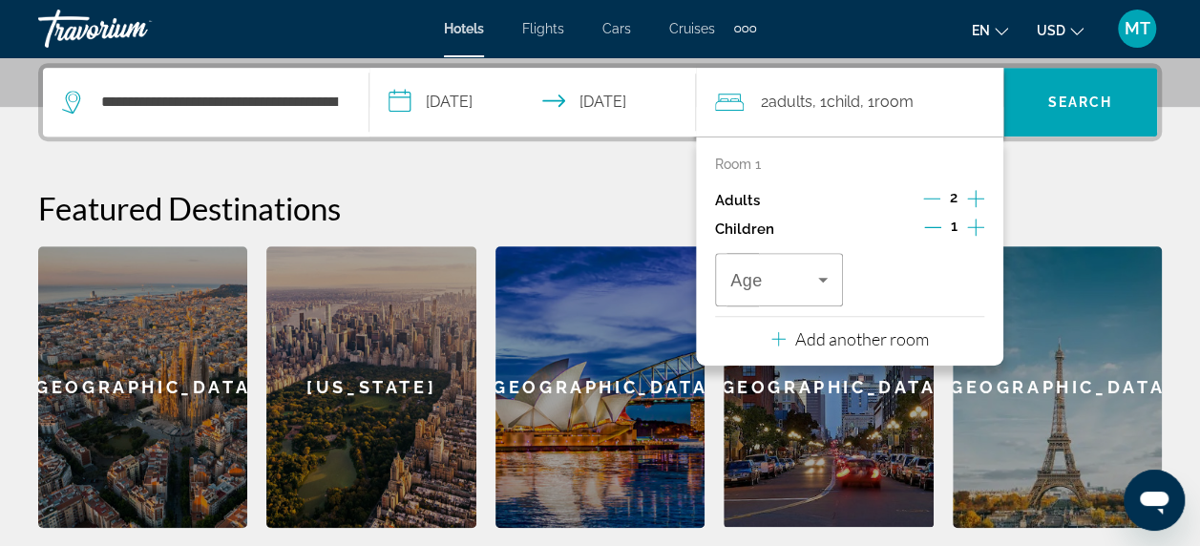
click at [976, 225] on icon "Increment children" at bounding box center [975, 227] width 17 height 23
click at [817, 279] on icon "Travelers: 2 adults, 2 children" at bounding box center [823, 279] width 23 height 23
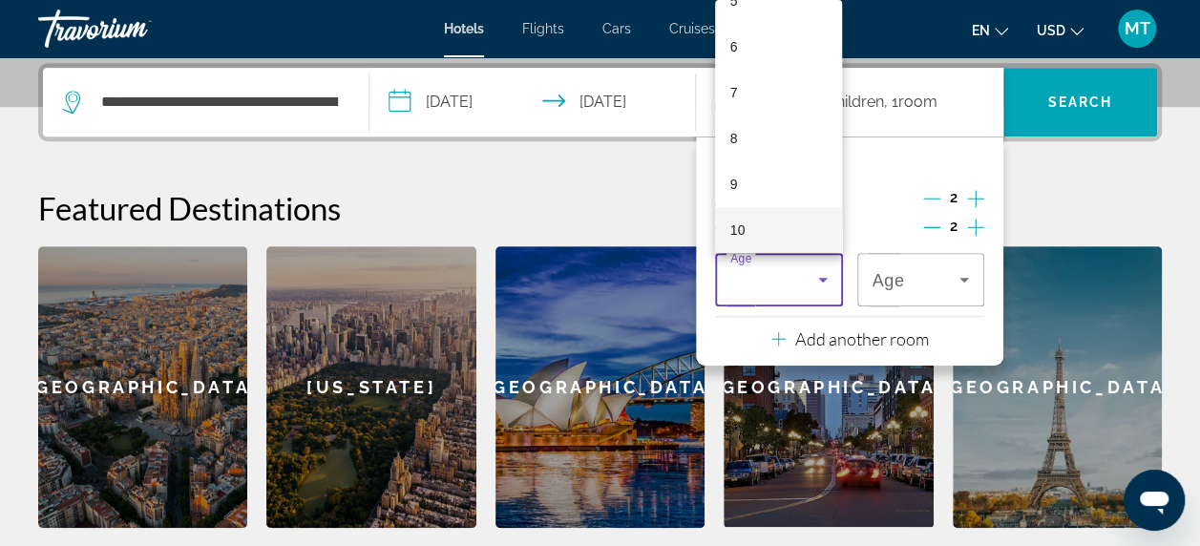
scroll to position [286, 0]
click at [747, 244] on mat-option "11" at bounding box center [779, 248] width 128 height 46
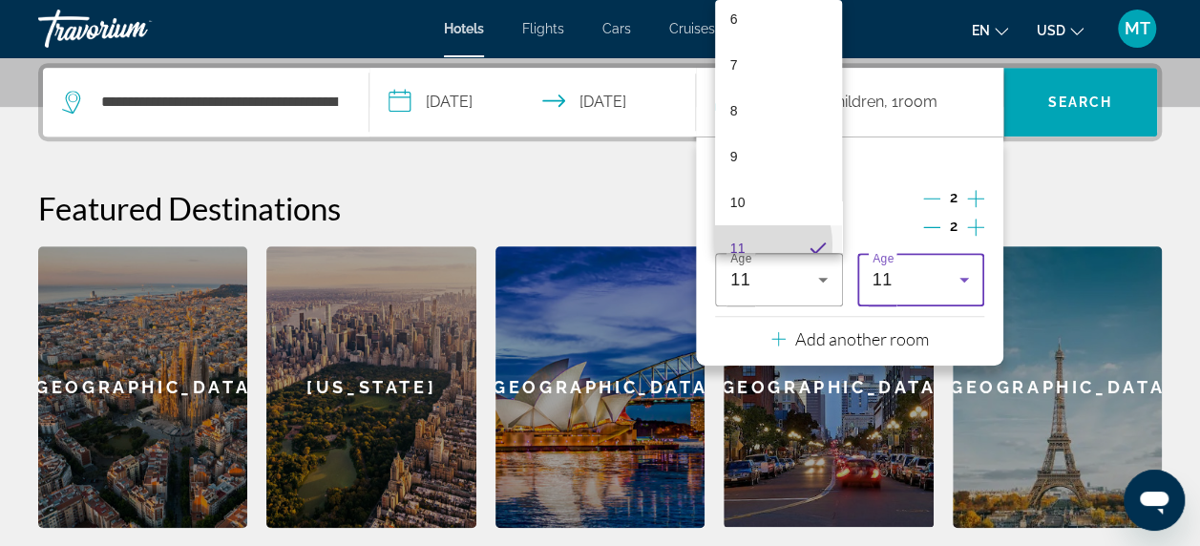
scroll to position [0, 0]
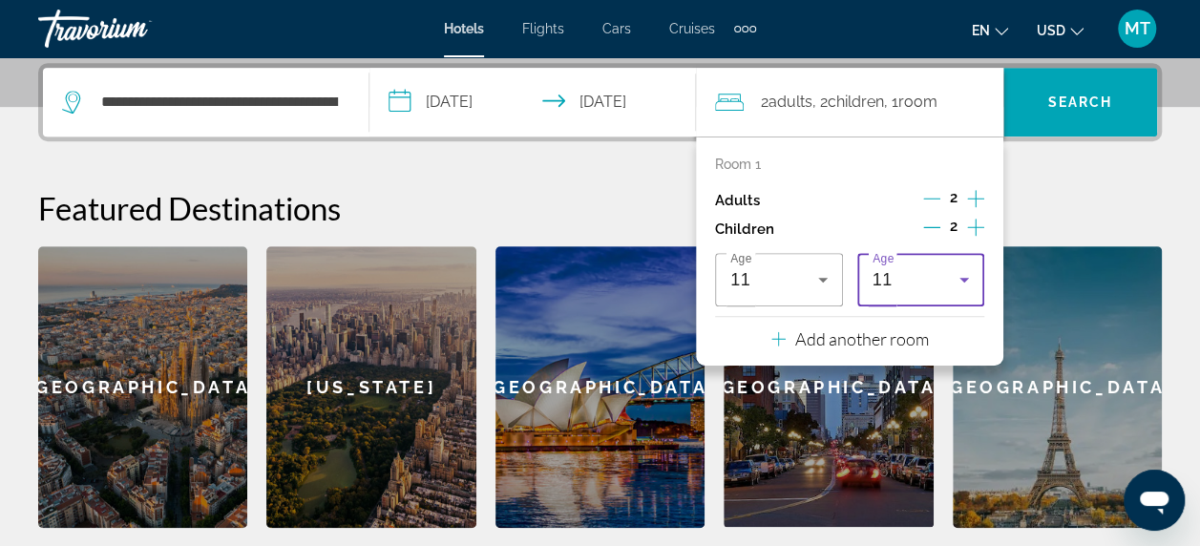
click at [962, 275] on icon "Travelers: 2 adults, 2 children" at bounding box center [964, 279] width 23 height 23
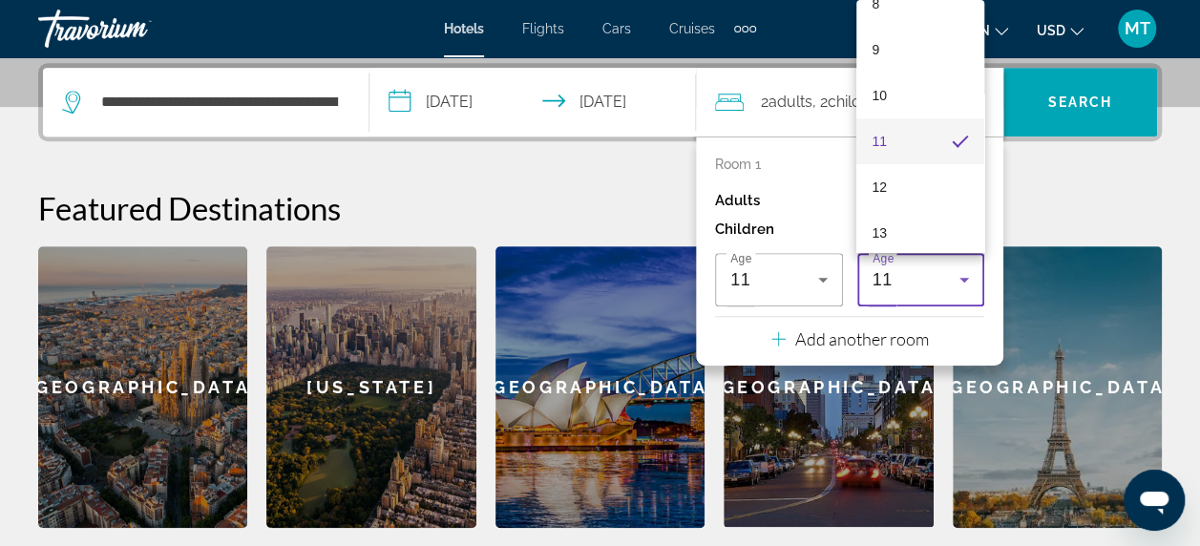
scroll to position [588, 0]
click at [894, 137] on mat-option "15" at bounding box center [921, 130] width 128 height 46
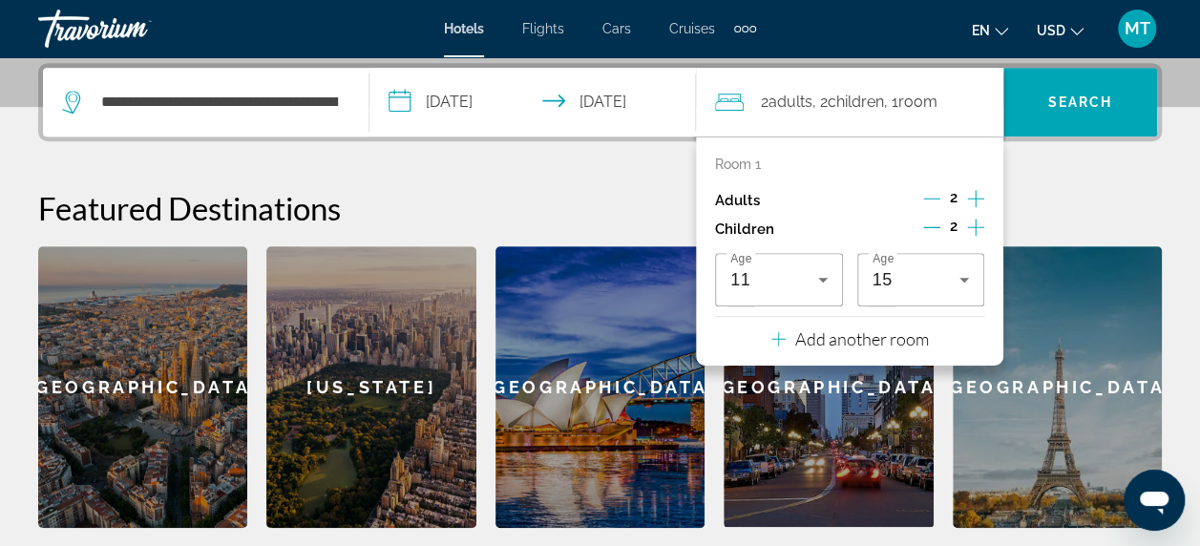
click at [1096, 180] on div "**********" at bounding box center [600, 295] width 1200 height 465
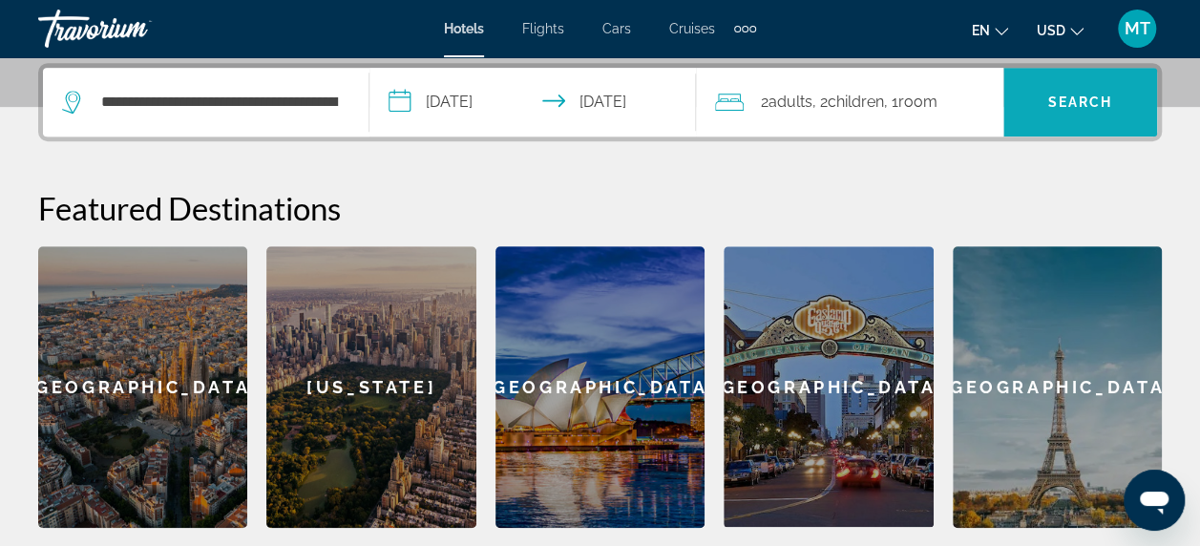
click at [1085, 104] on span "Search" at bounding box center [1081, 102] width 65 height 15
